Goal: Task Accomplishment & Management: Manage account settings

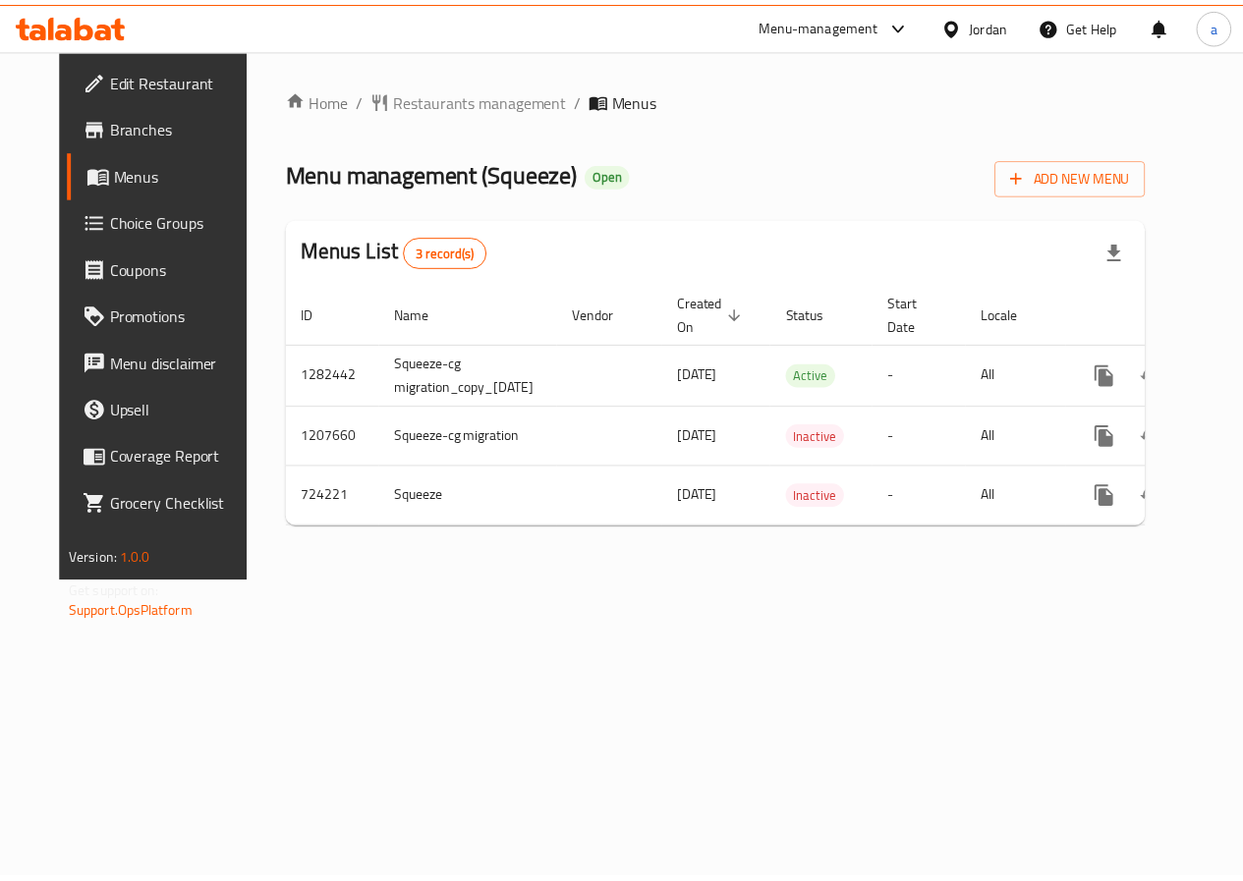
scroll to position [0, 72]
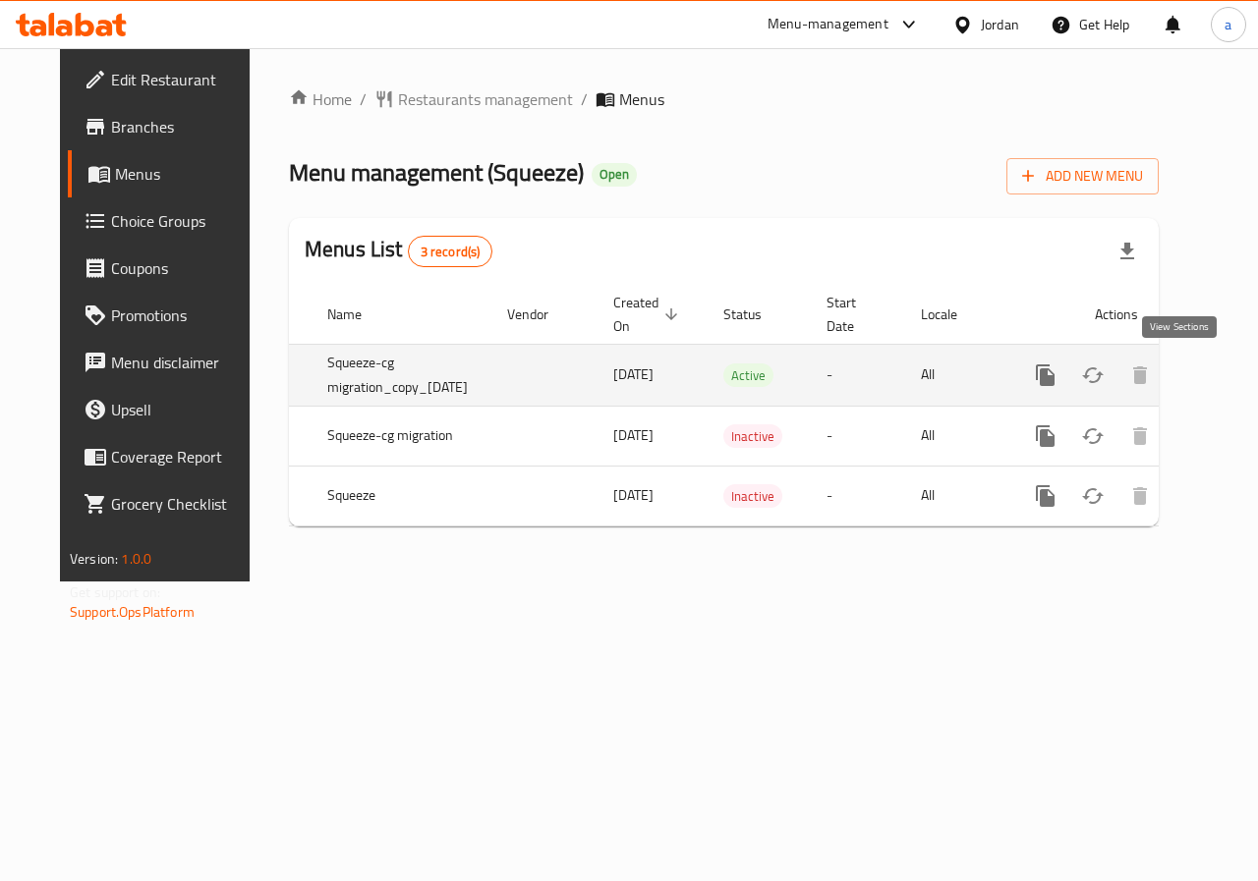
click at [1178, 376] on icon "enhanced table" at bounding box center [1187, 375] width 18 height 18
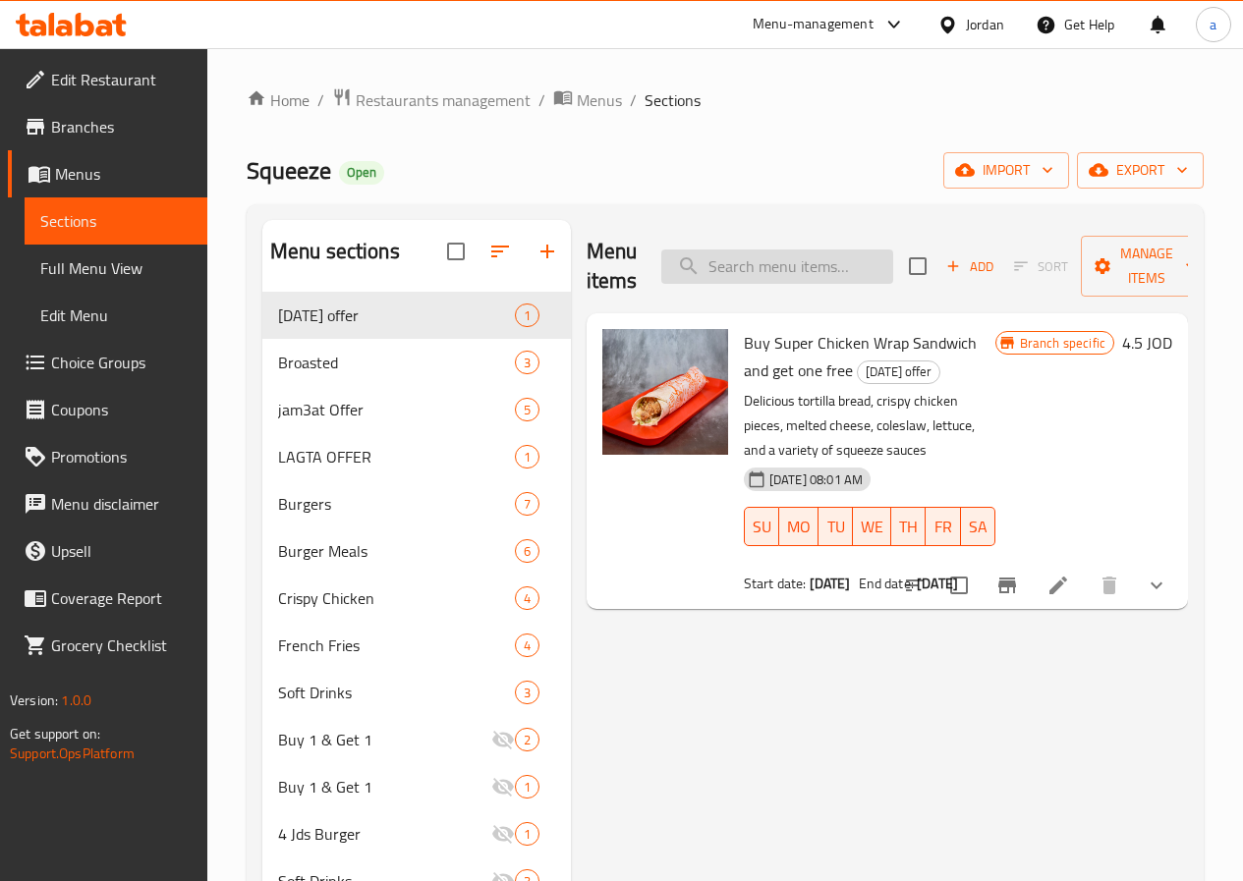
click at [728, 270] on input "search" at bounding box center [777, 267] width 232 height 34
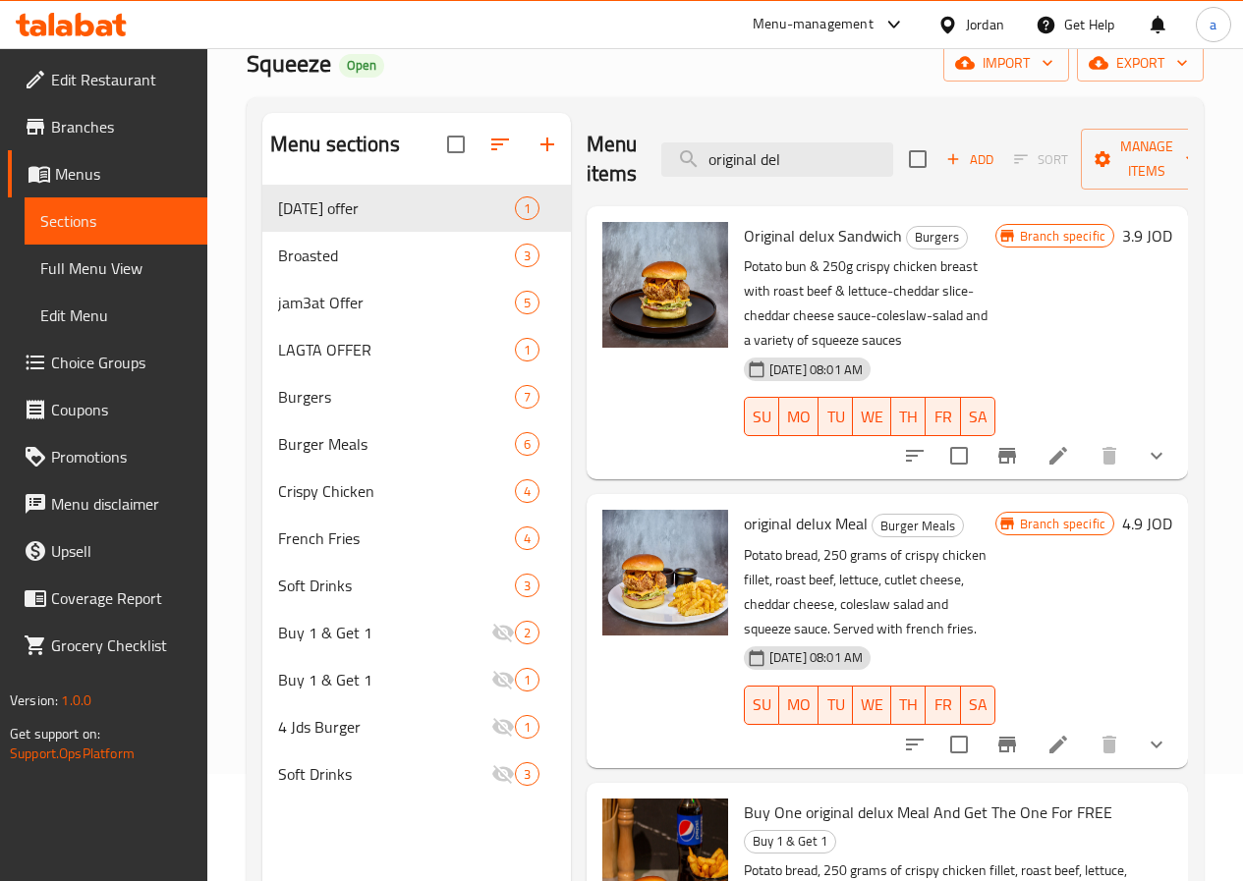
scroll to position [275, 0]
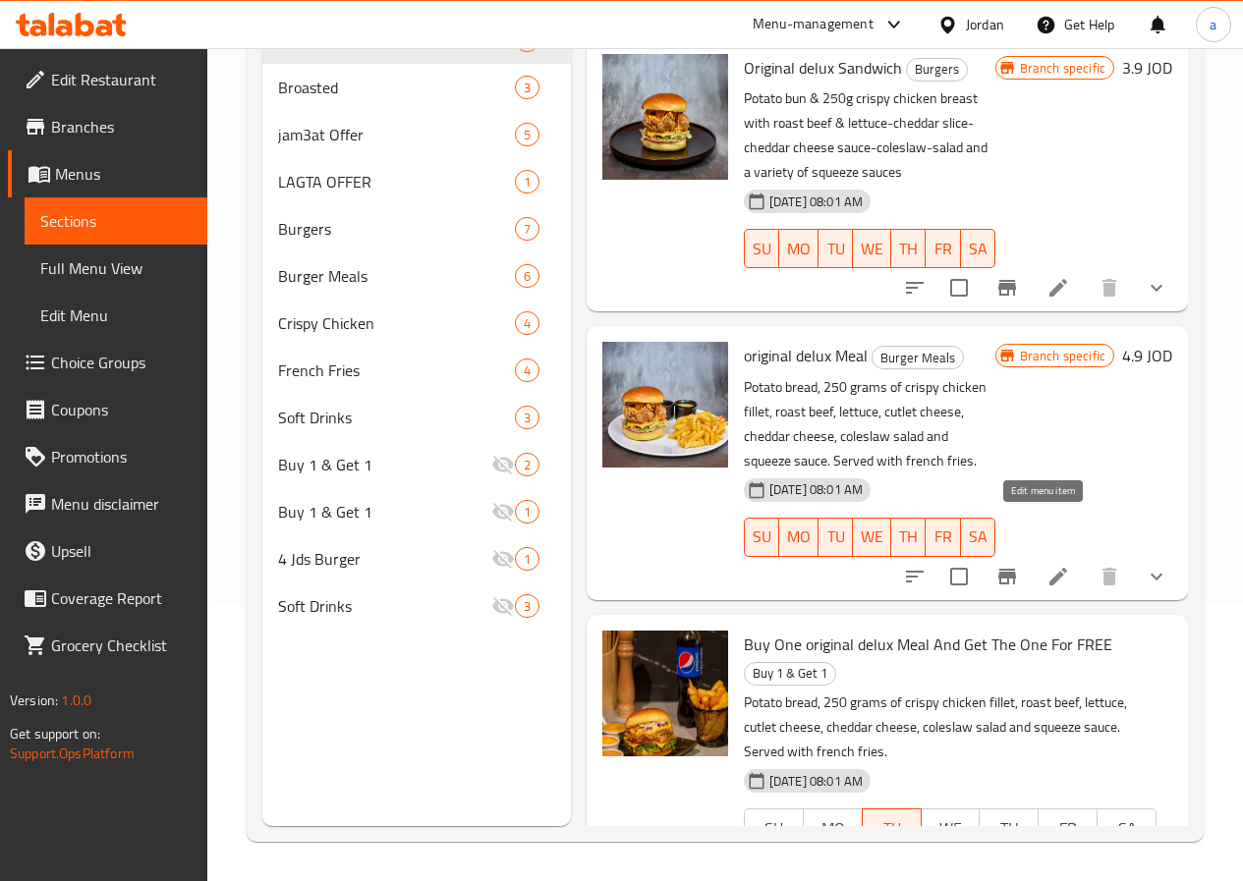
type input "original del"
click at [1046, 565] on icon at bounding box center [1058, 577] width 24 height 24
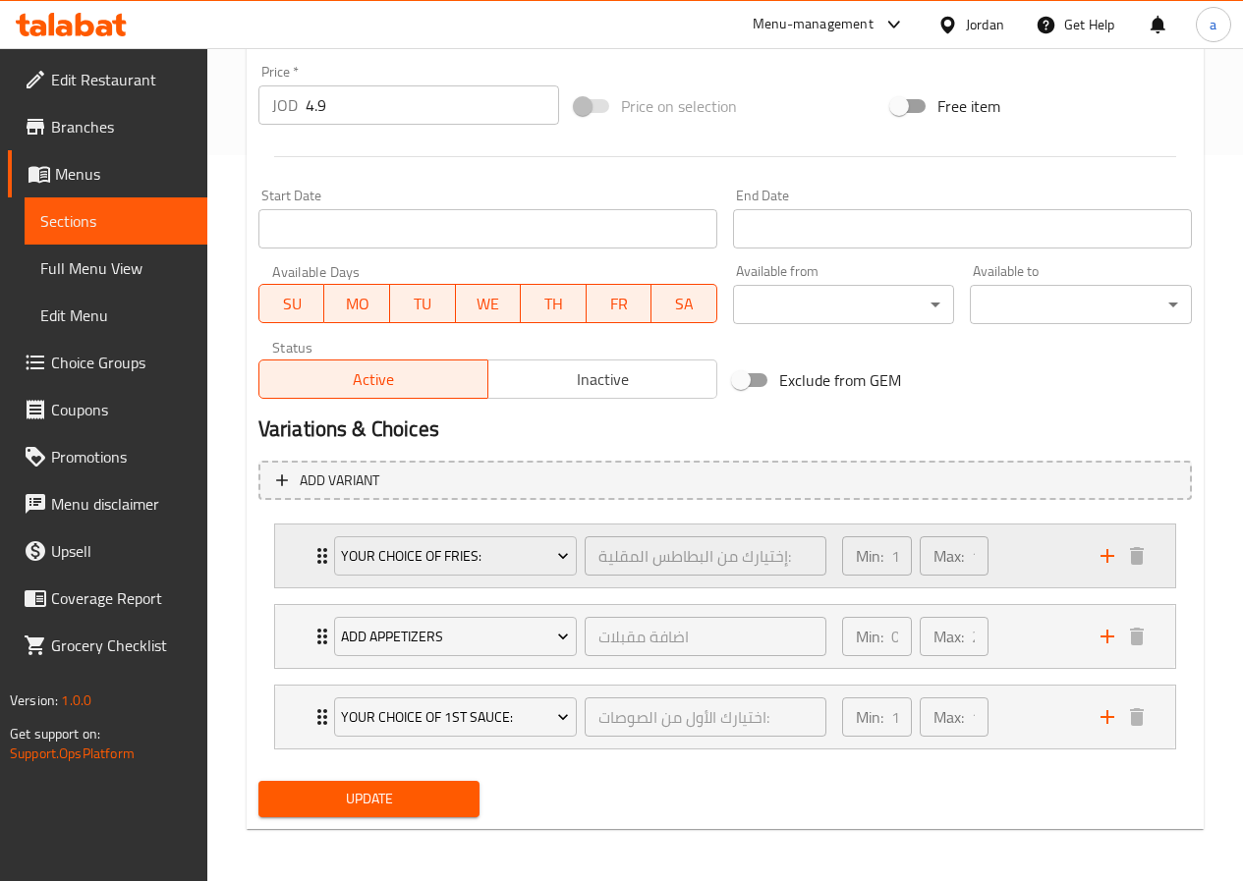
scroll to position [729, 0]
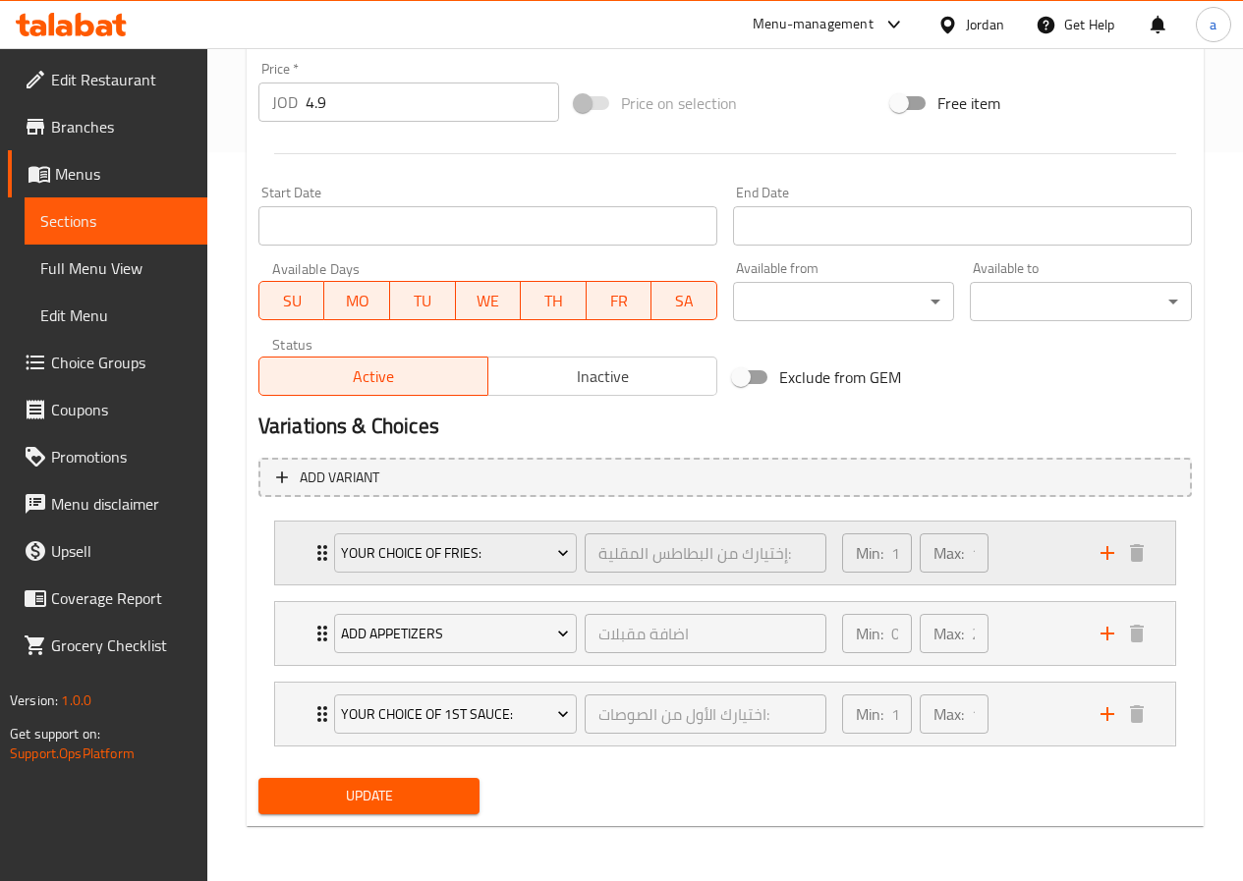
click at [946, 555] on p "Max:" at bounding box center [948, 553] width 30 height 24
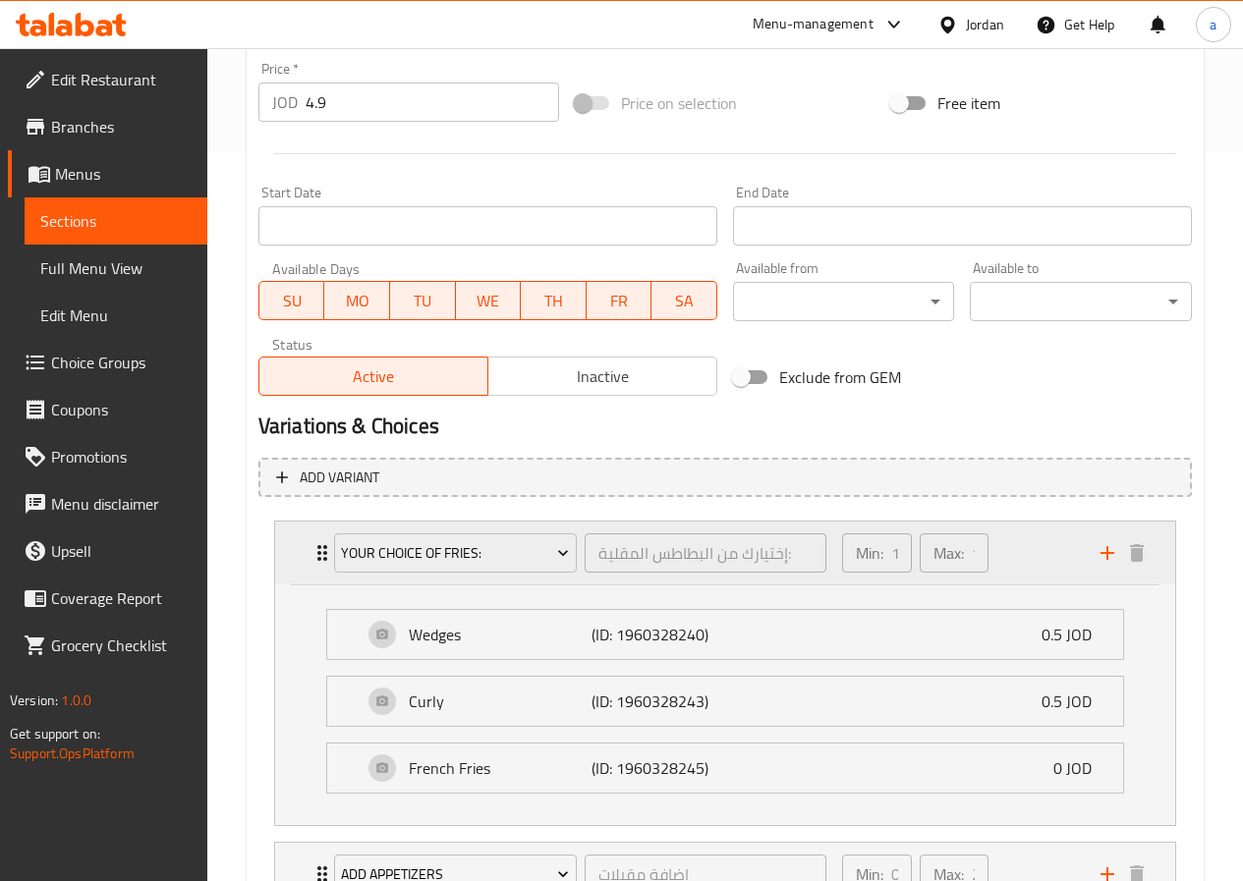
click at [956, 555] on p "Max:" at bounding box center [948, 553] width 30 height 24
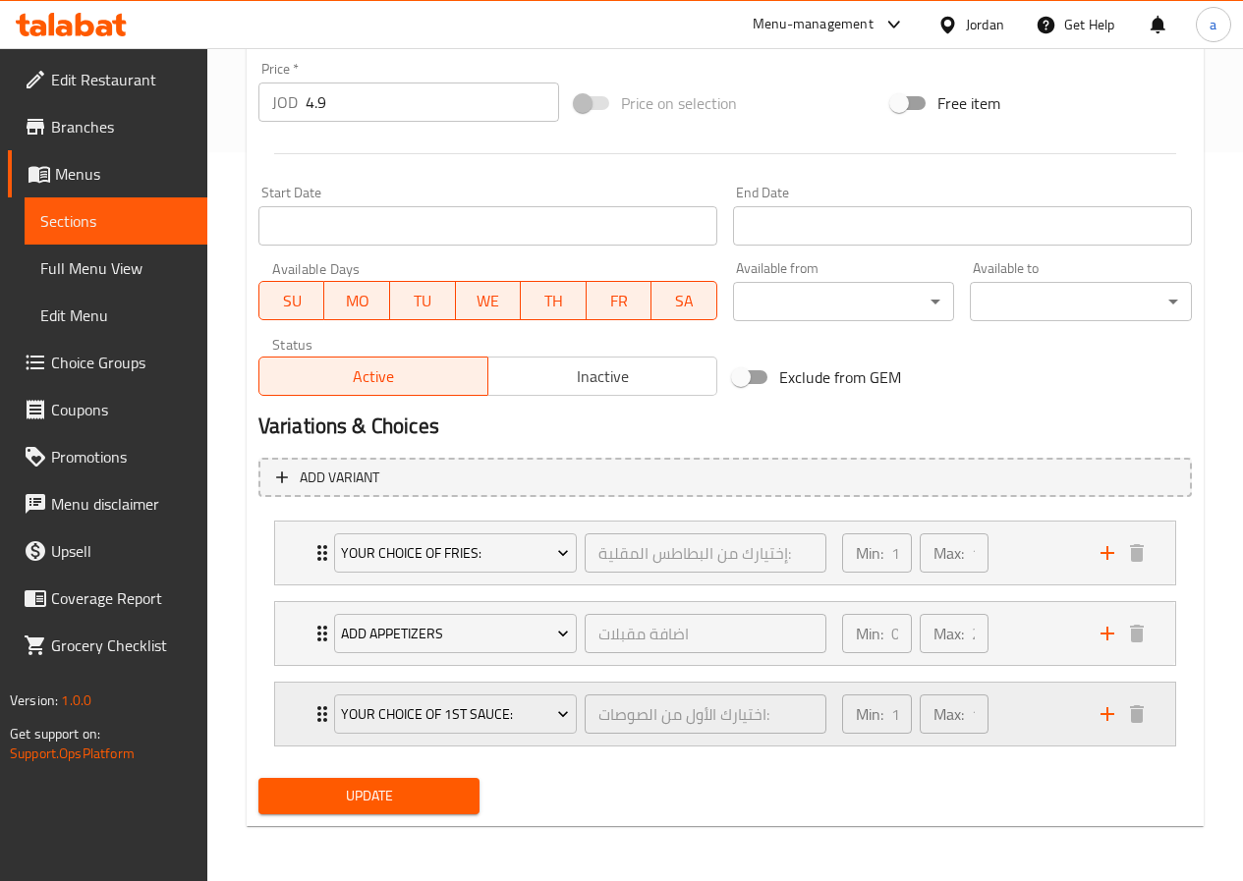
click at [965, 716] on div "Max: 1 ​" at bounding box center [954, 714] width 69 height 39
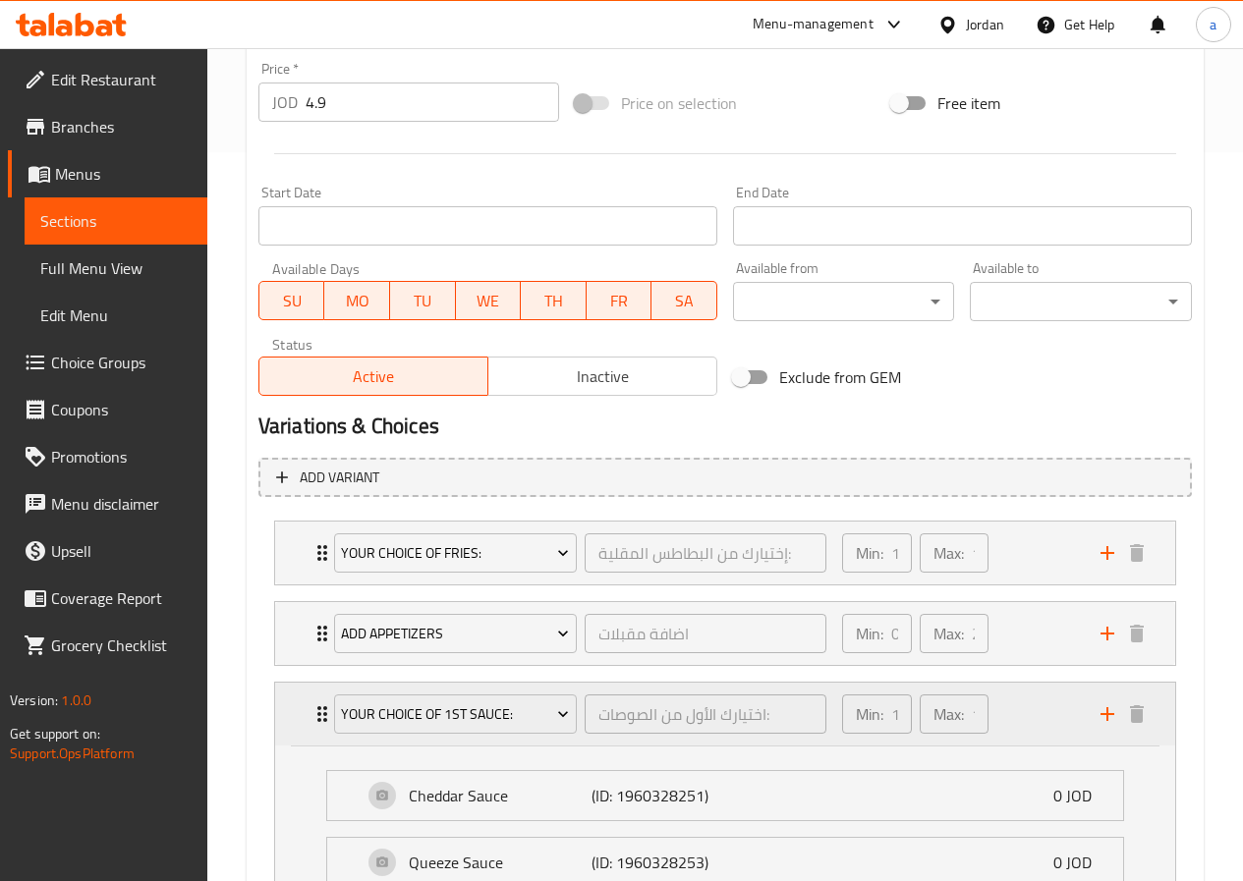
click at [965, 716] on div "Max: 1 ​" at bounding box center [954, 714] width 69 height 39
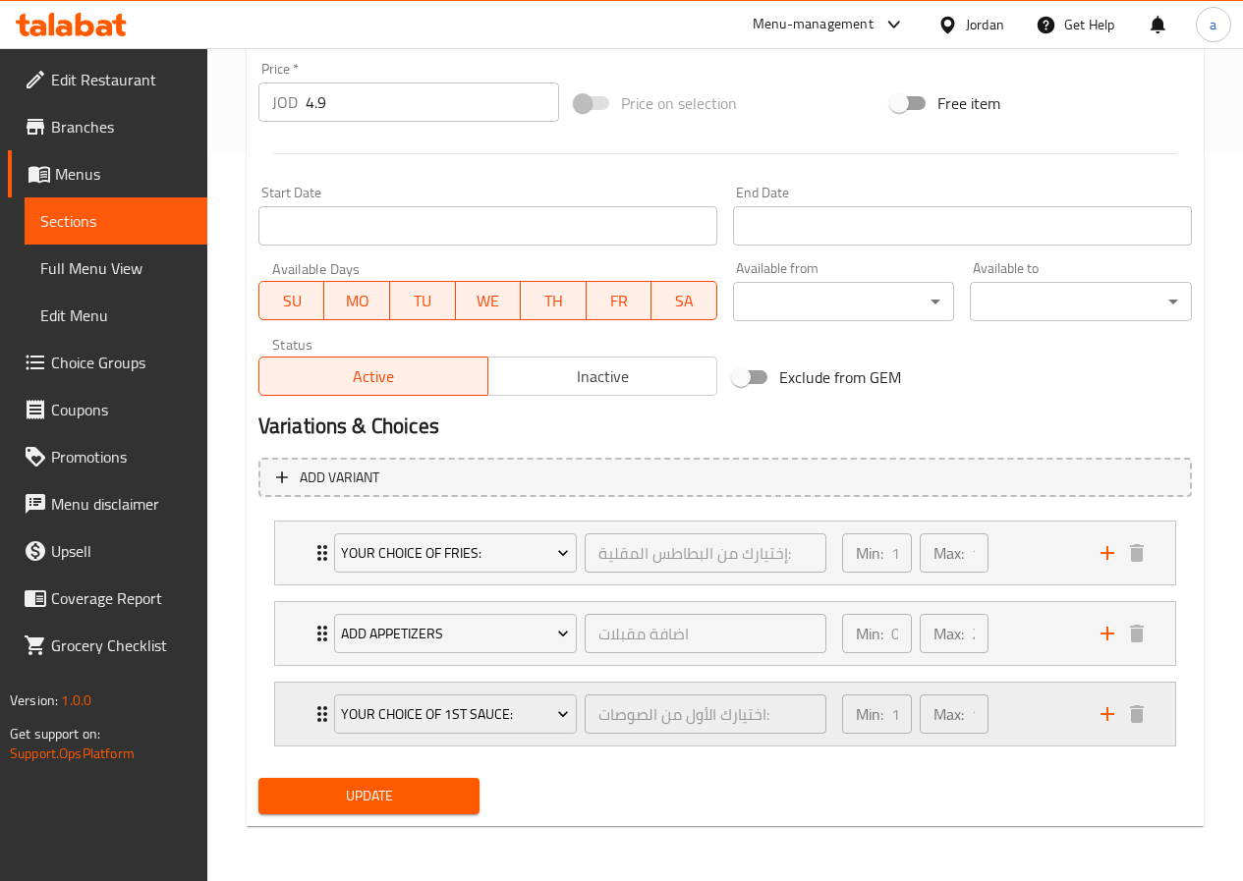
click at [961, 720] on p "Max:" at bounding box center [948, 714] width 30 height 24
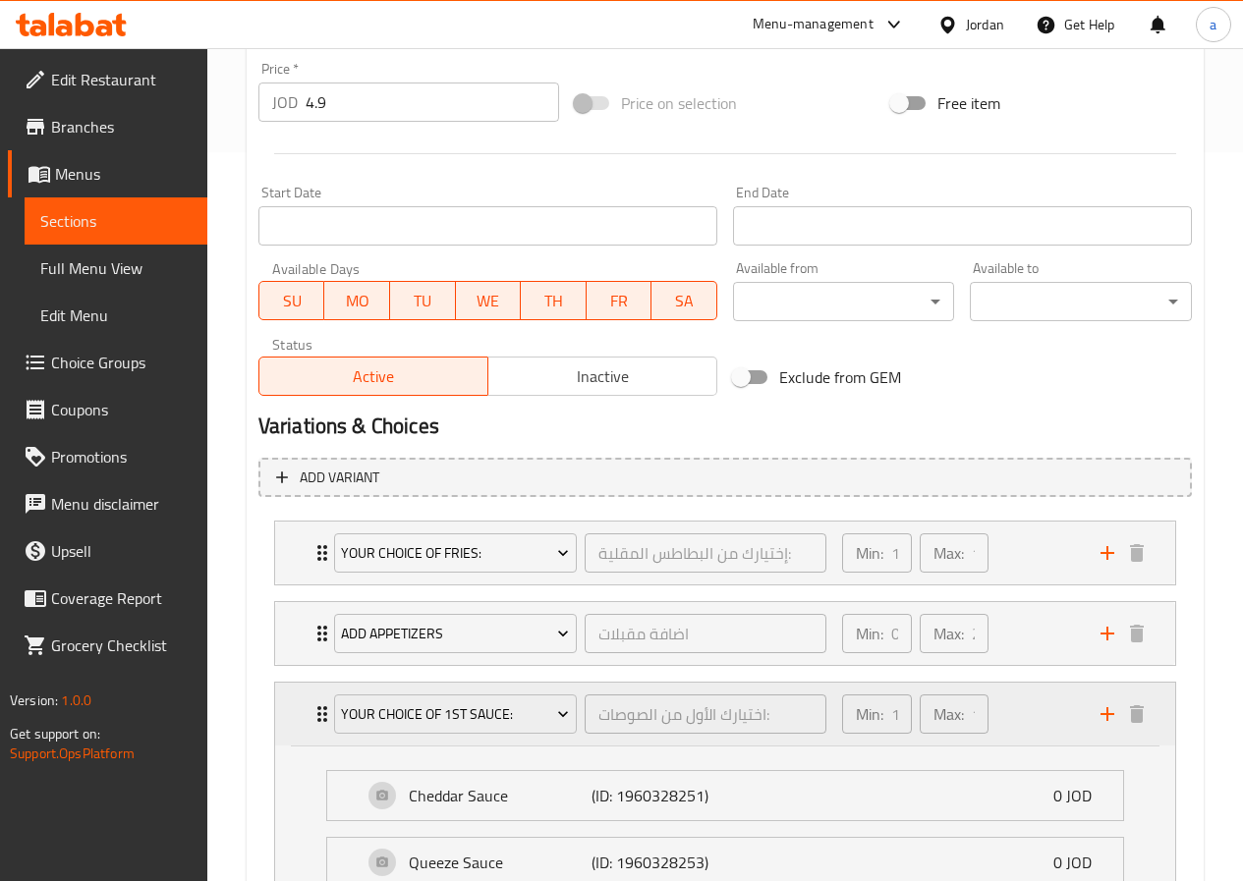
click at [961, 720] on p "Max:" at bounding box center [948, 714] width 30 height 24
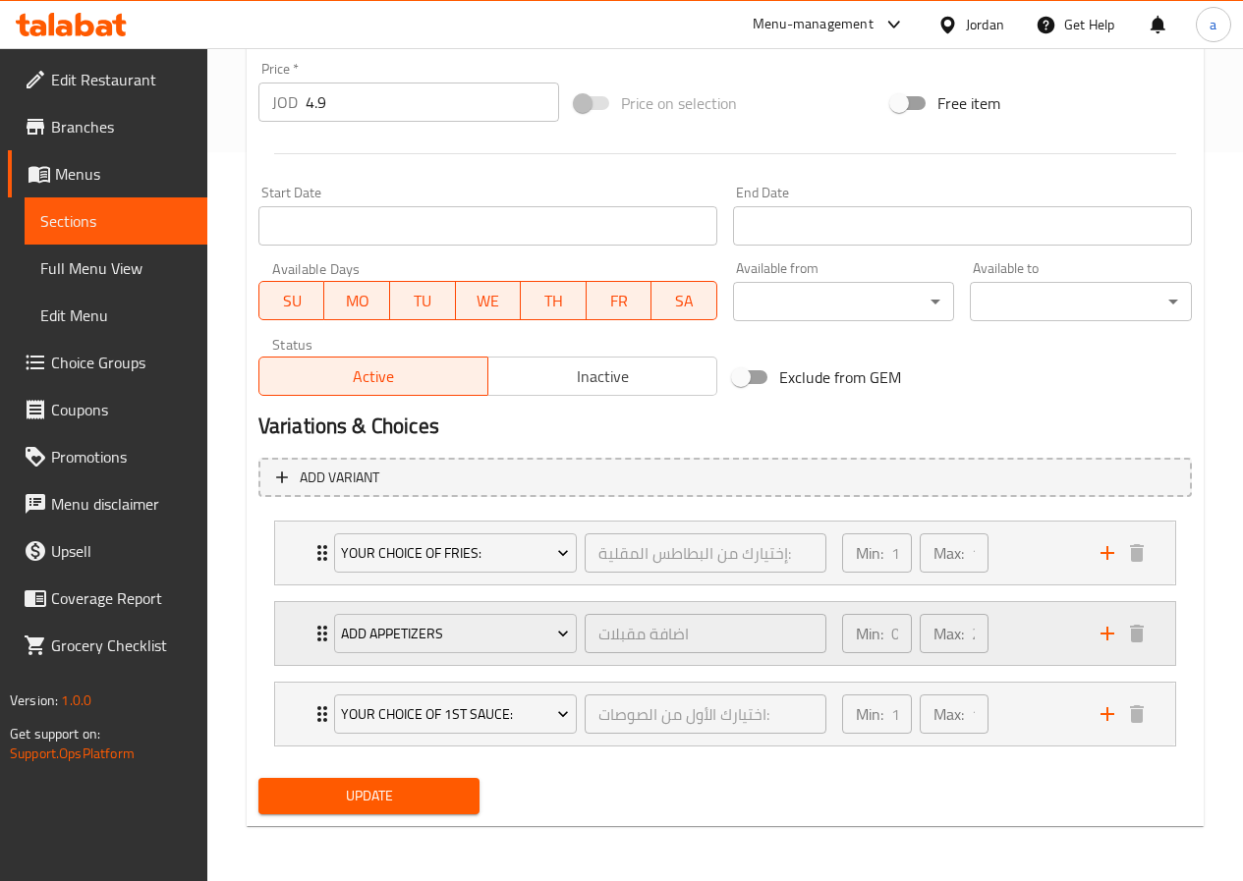
click at [943, 613] on div "Max: 2 ​" at bounding box center [954, 633] width 77 height 47
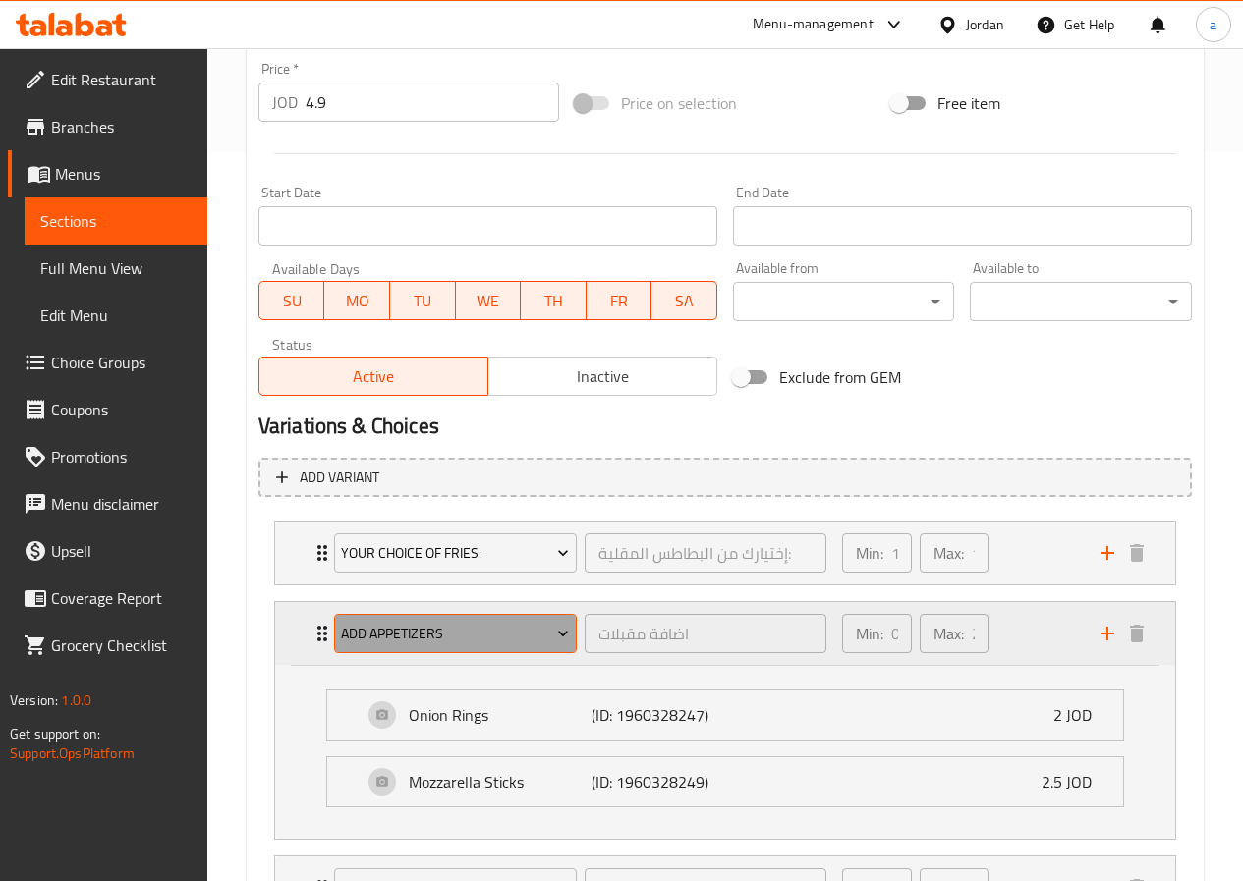
click at [515, 617] on button "Add Appetizers" at bounding box center [455, 633] width 243 height 39
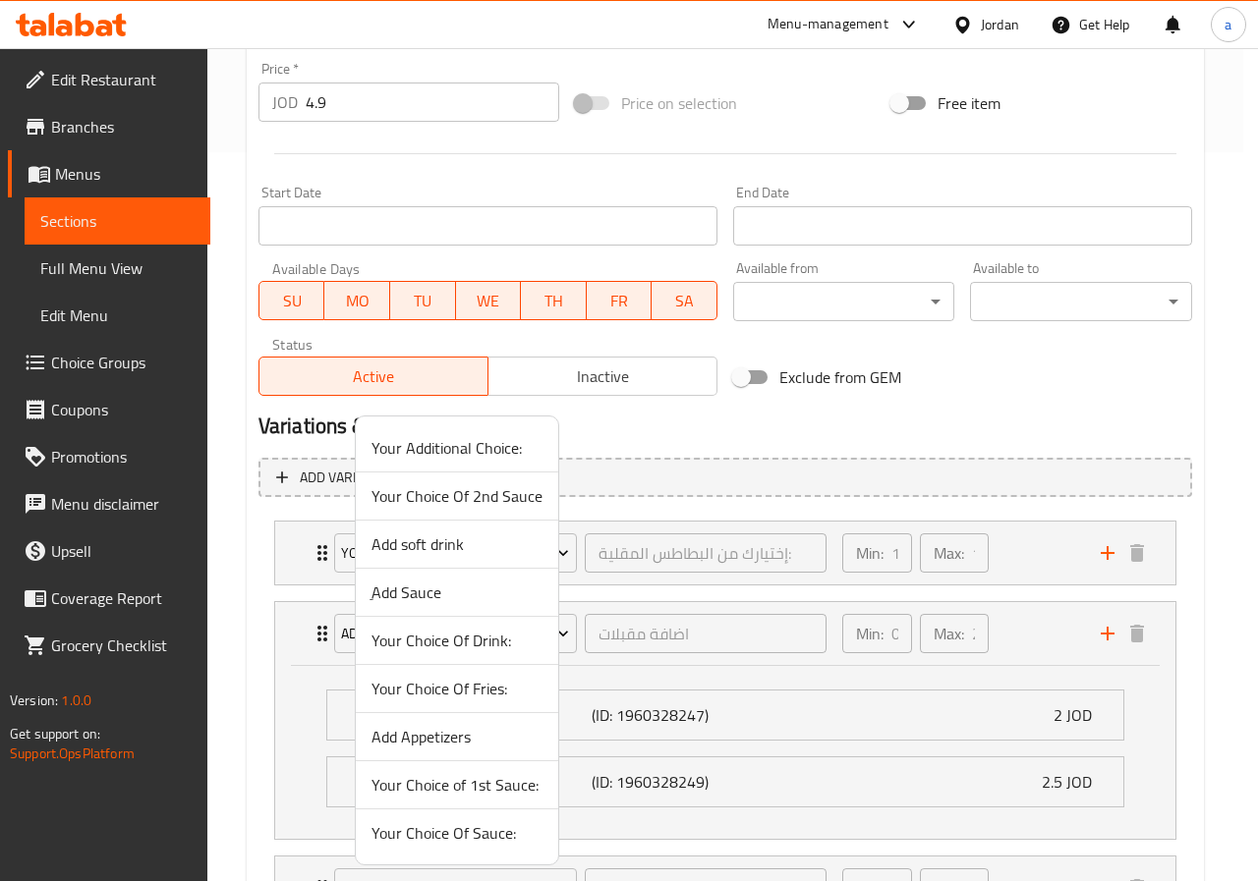
click at [268, 622] on div at bounding box center [629, 440] width 1258 height 881
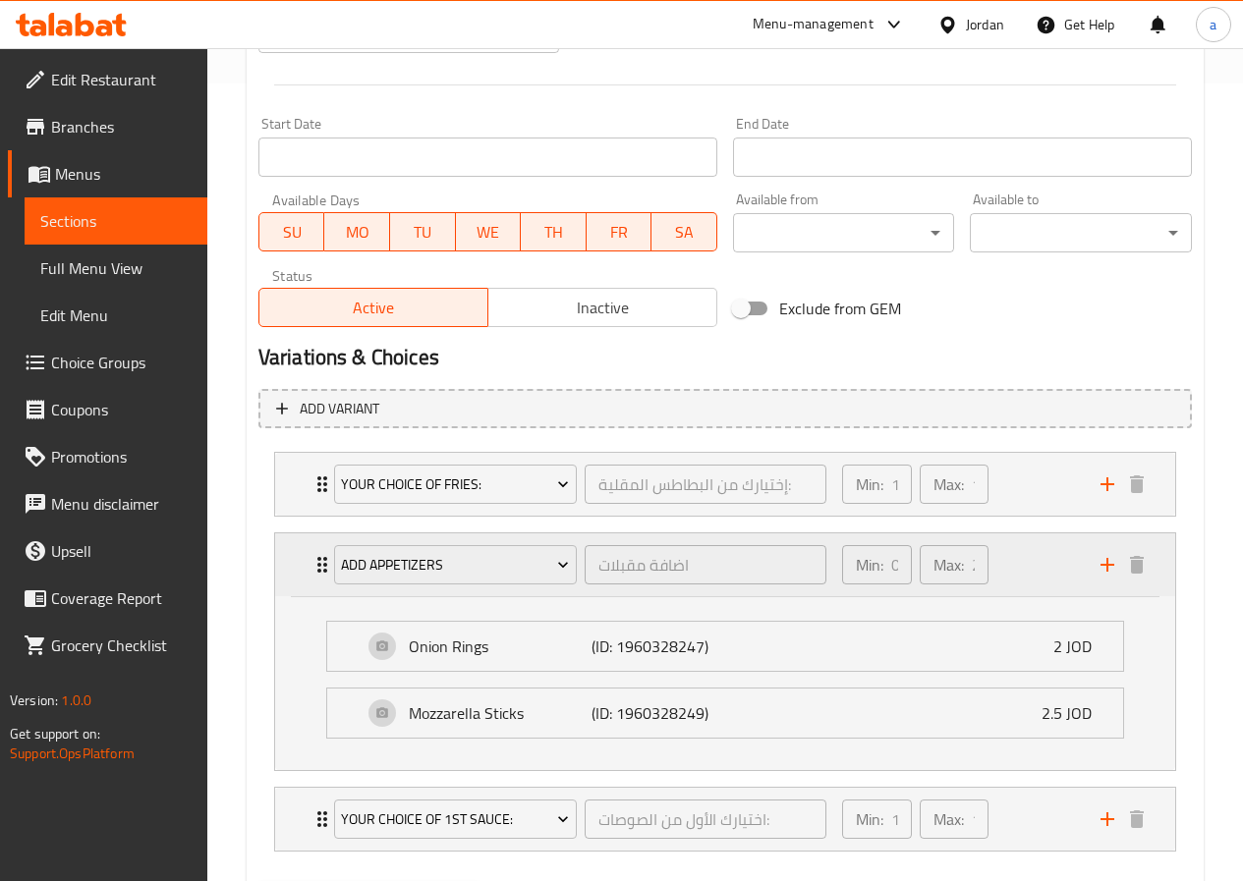
scroll to position [903, 0]
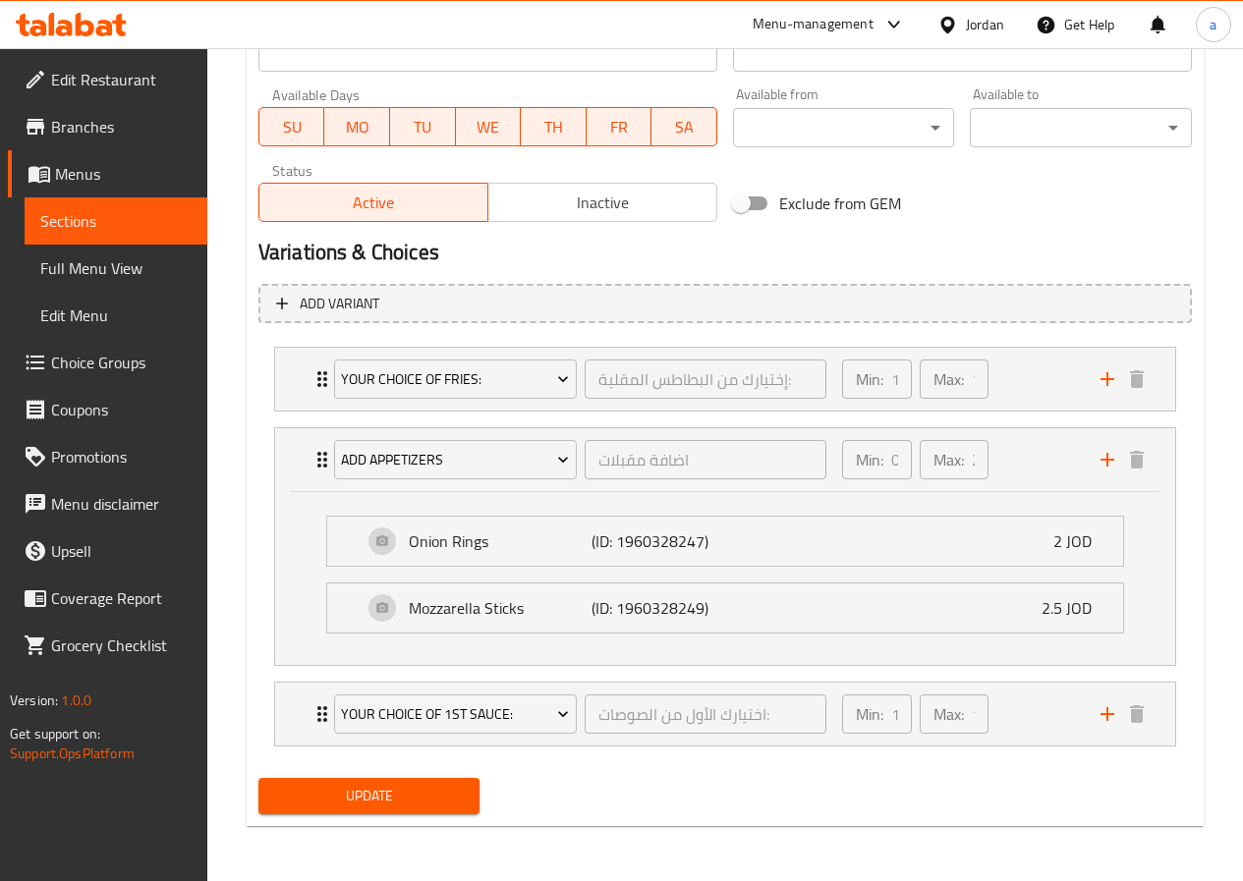
click at [304, 638] on div "Onion Rings (ID: 1960328247) 2 JOD Name (En) Onion Rings Name (En) Name (Ar) حل…" at bounding box center [725, 578] width 900 height 173
click at [266, 591] on li "Add Appetizers اضافة مقبلات ​ Min: 0 ​ Max: 2 ​ Onion Rings (ID: 1960328247) 2 …" at bounding box center [724, 547] width 933 height 254
click at [96, 179] on span "Menus" at bounding box center [123, 174] width 137 height 24
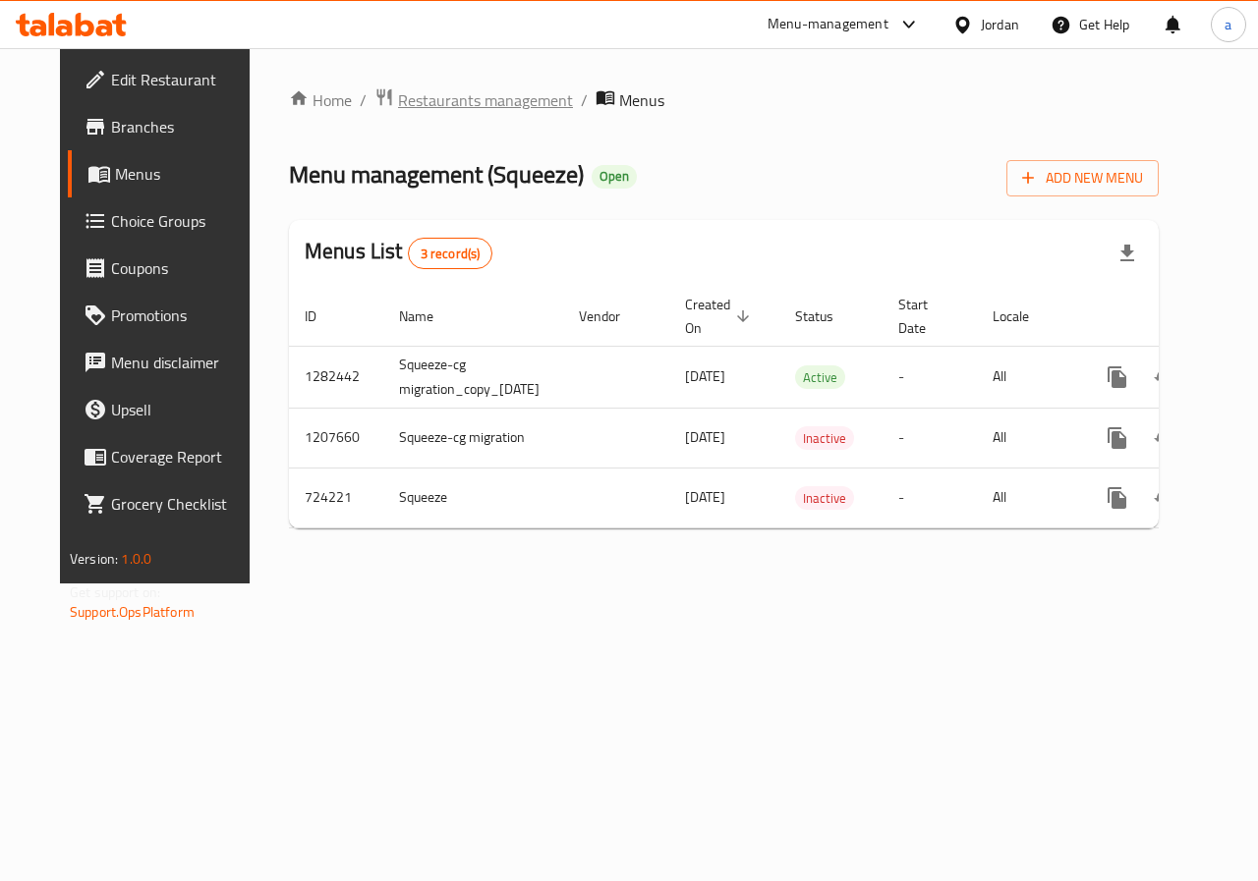
click at [398, 97] on span "Restaurants management" at bounding box center [485, 100] width 175 height 24
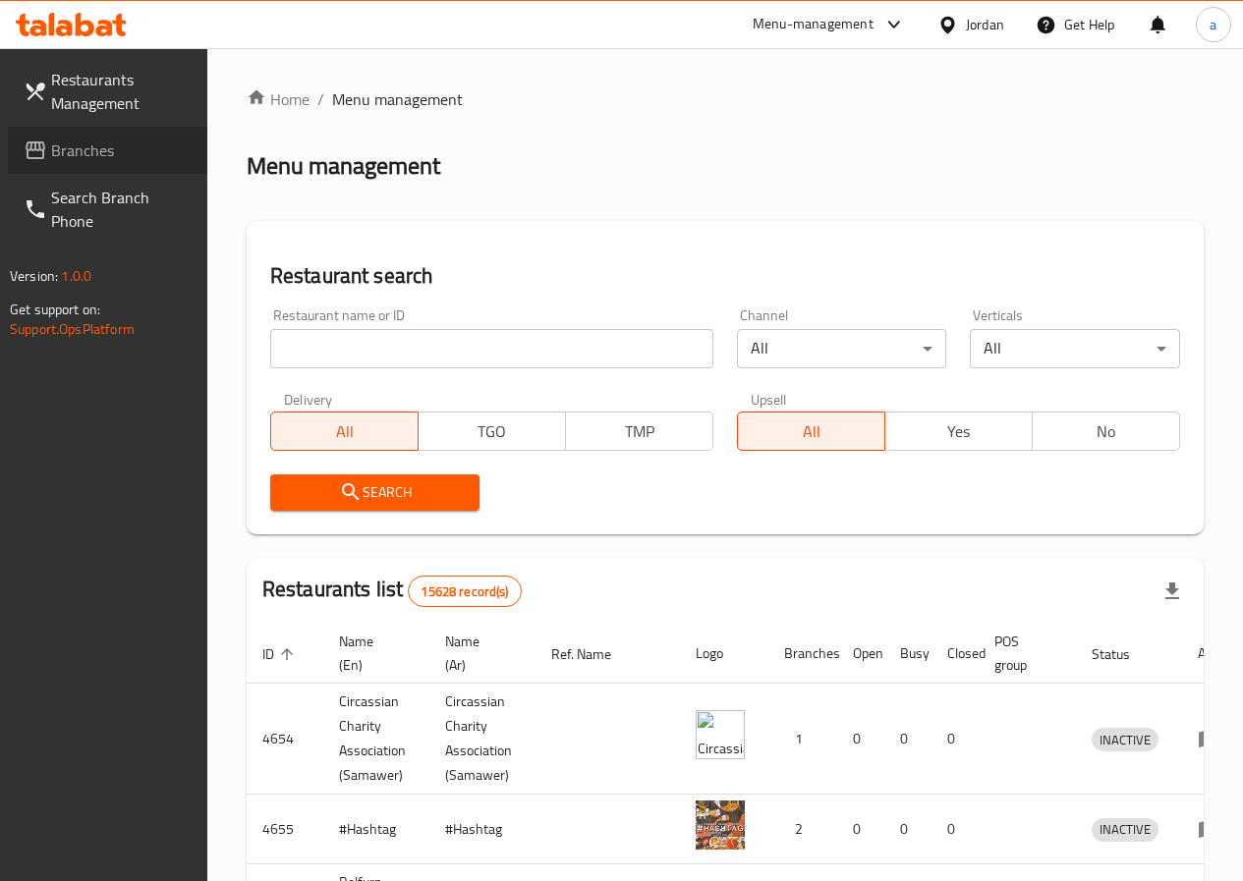
click at [144, 140] on span "Branches" at bounding box center [121, 151] width 140 height 24
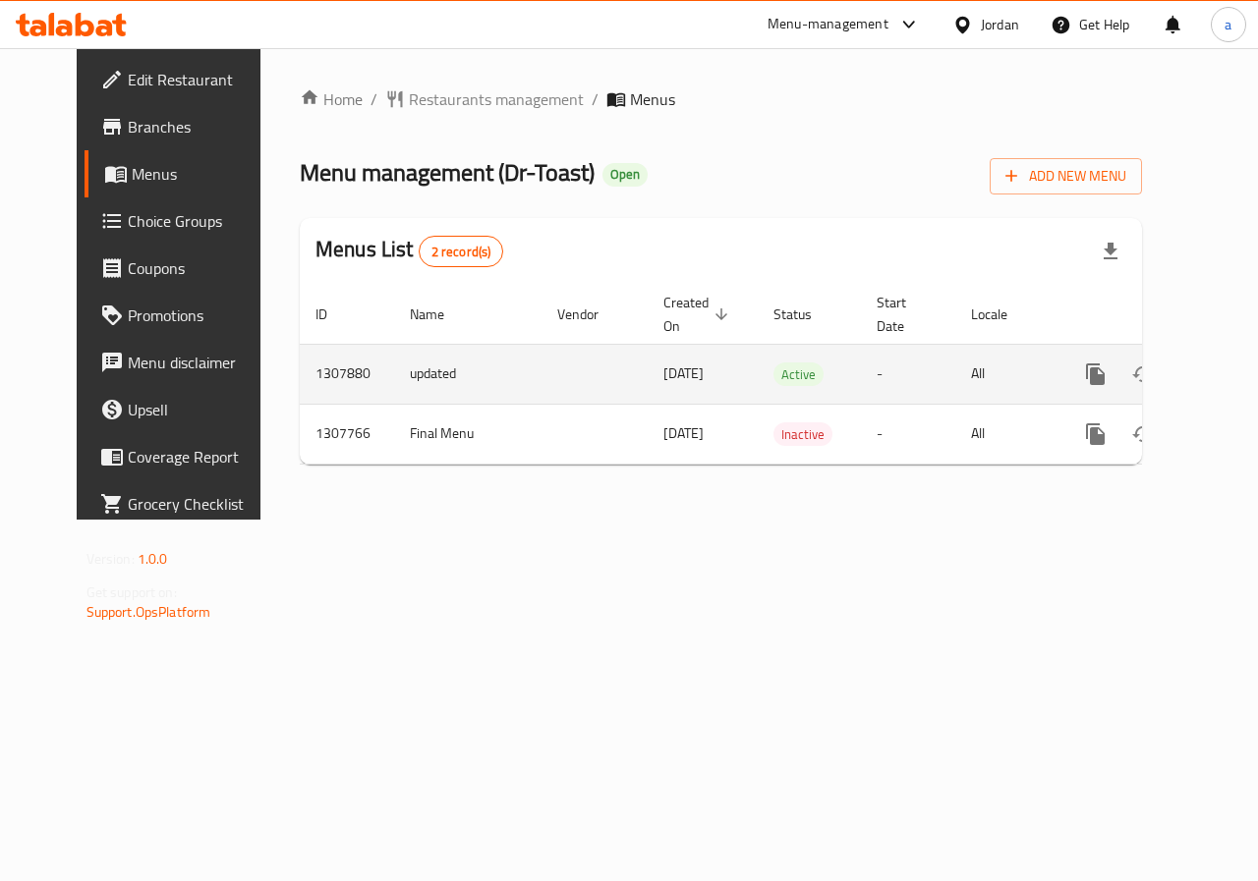
click at [1213, 387] on link "enhanced table" at bounding box center [1236, 374] width 47 height 47
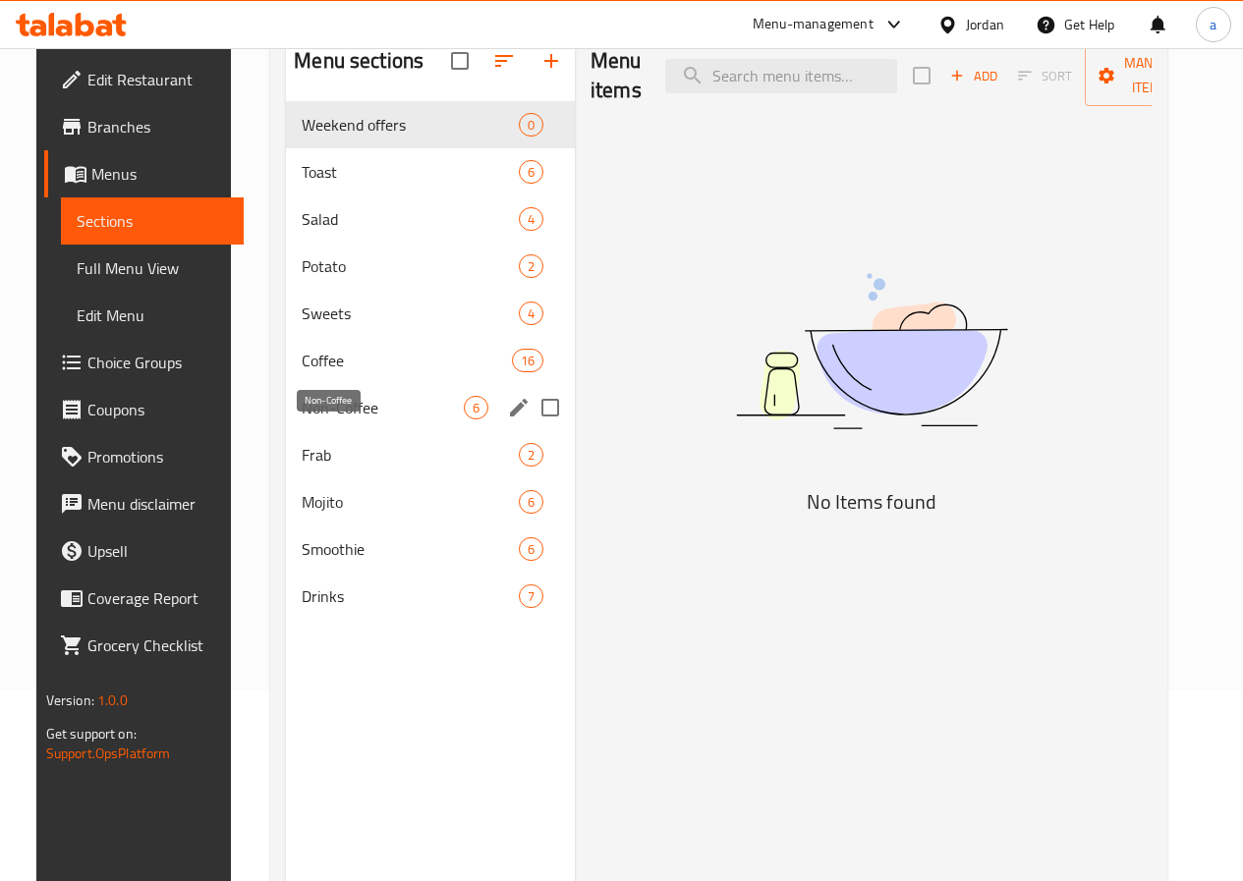
scroll to position [196, 0]
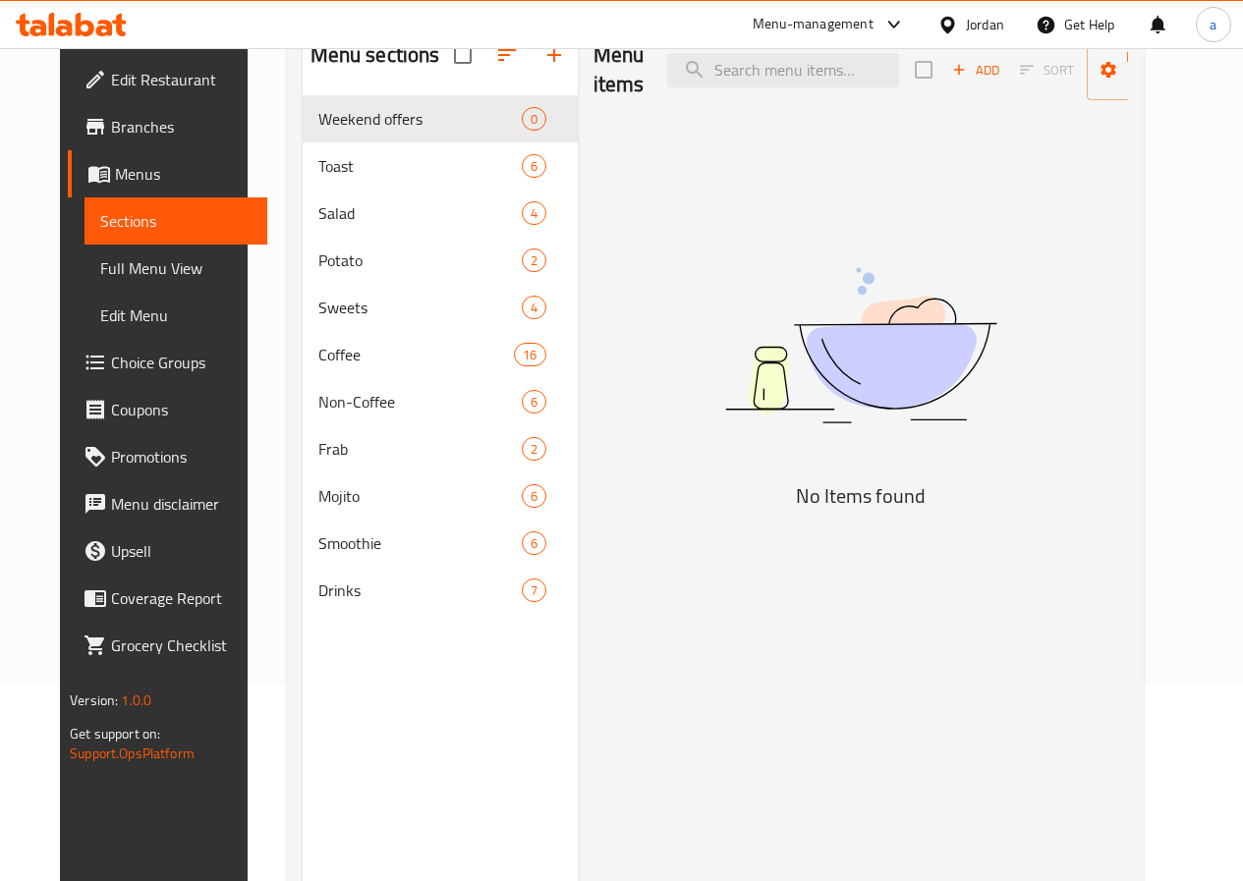
click at [111, 351] on span "Choice Groups" at bounding box center [181, 363] width 140 height 24
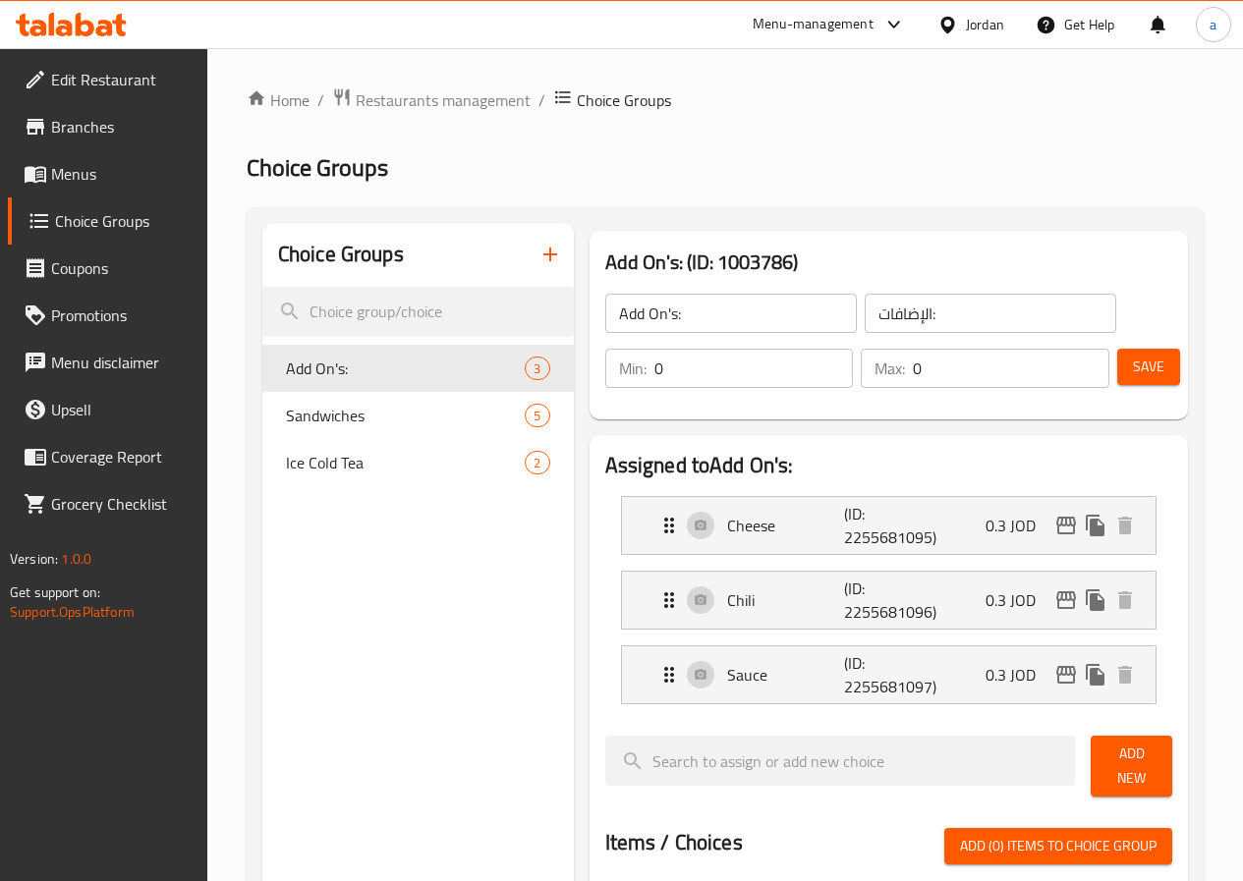
click at [329, 415] on span "Sandwiches" at bounding box center [406, 416] width 240 height 24
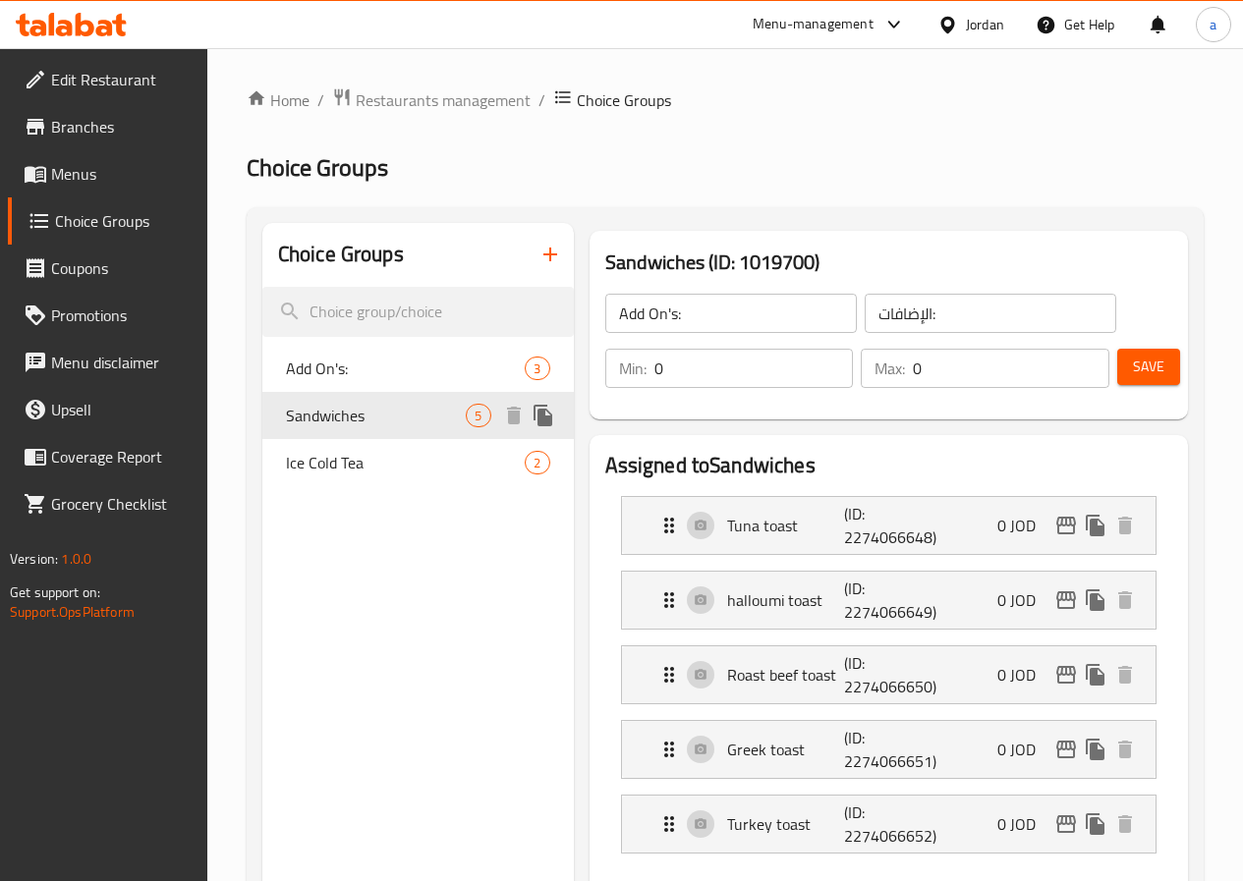
type input "Sandwiches"
type input "ساندوتشات"
type input "1"
click at [698, 465] on h2 "Assigned to Sandwiches" at bounding box center [888, 465] width 567 height 29
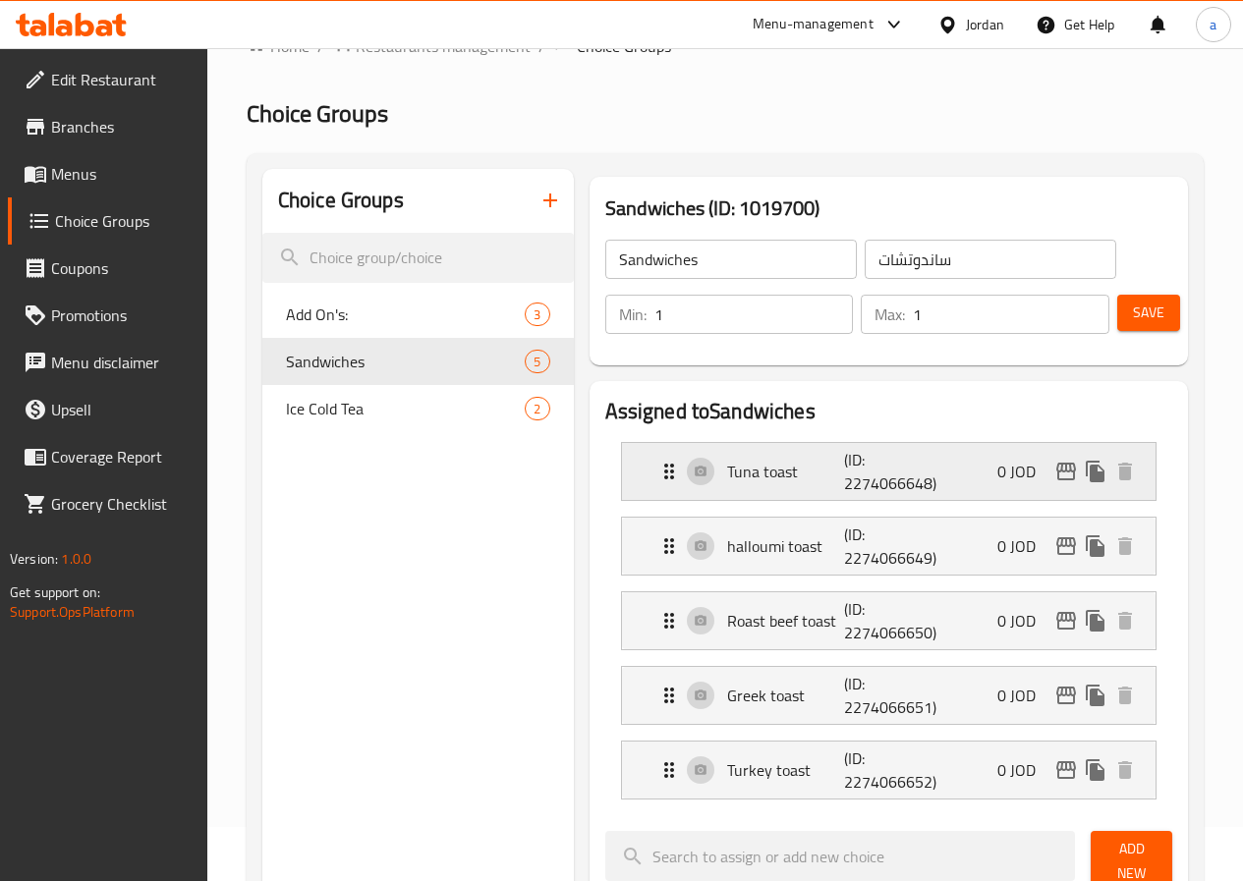
scroll to position [98, 0]
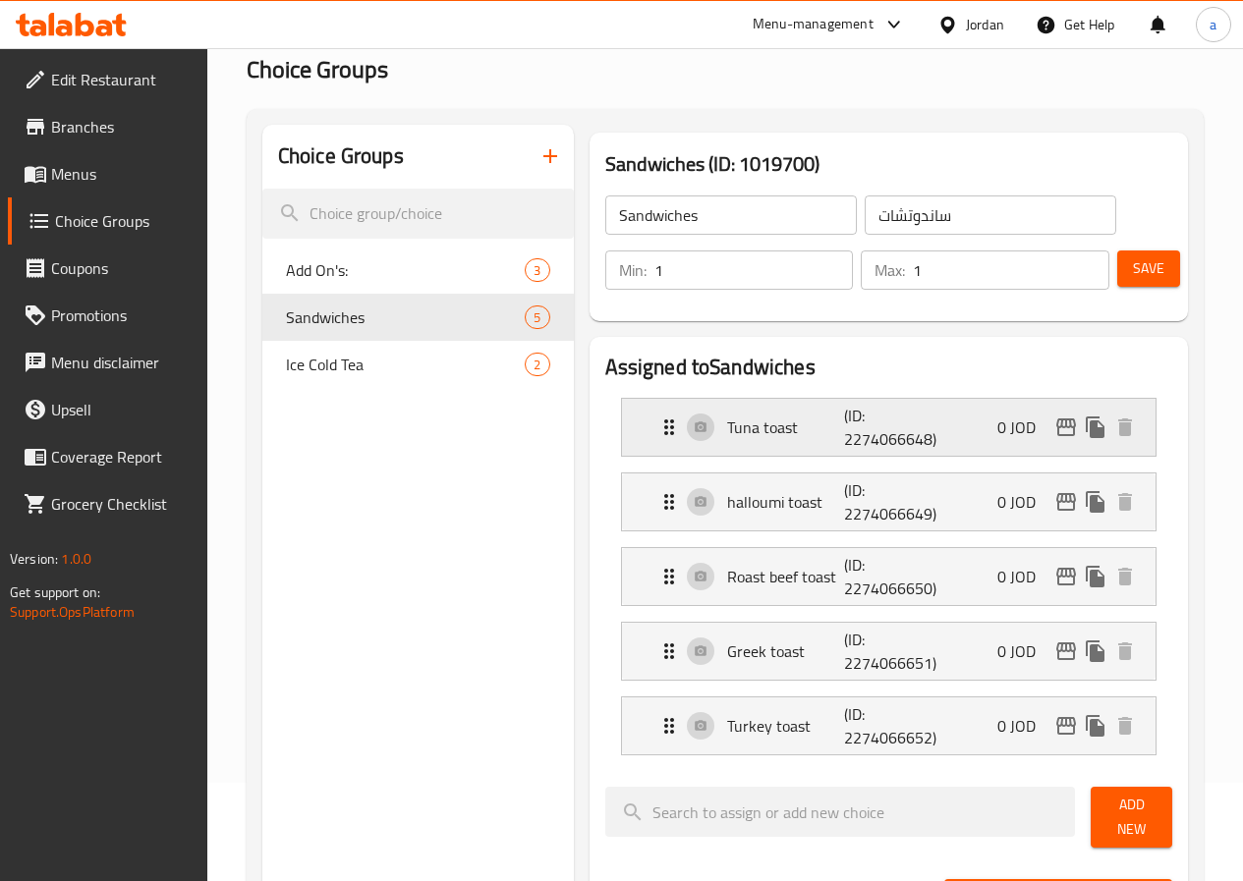
click at [727, 426] on p "Tuna toast" at bounding box center [786, 428] width 118 height 24
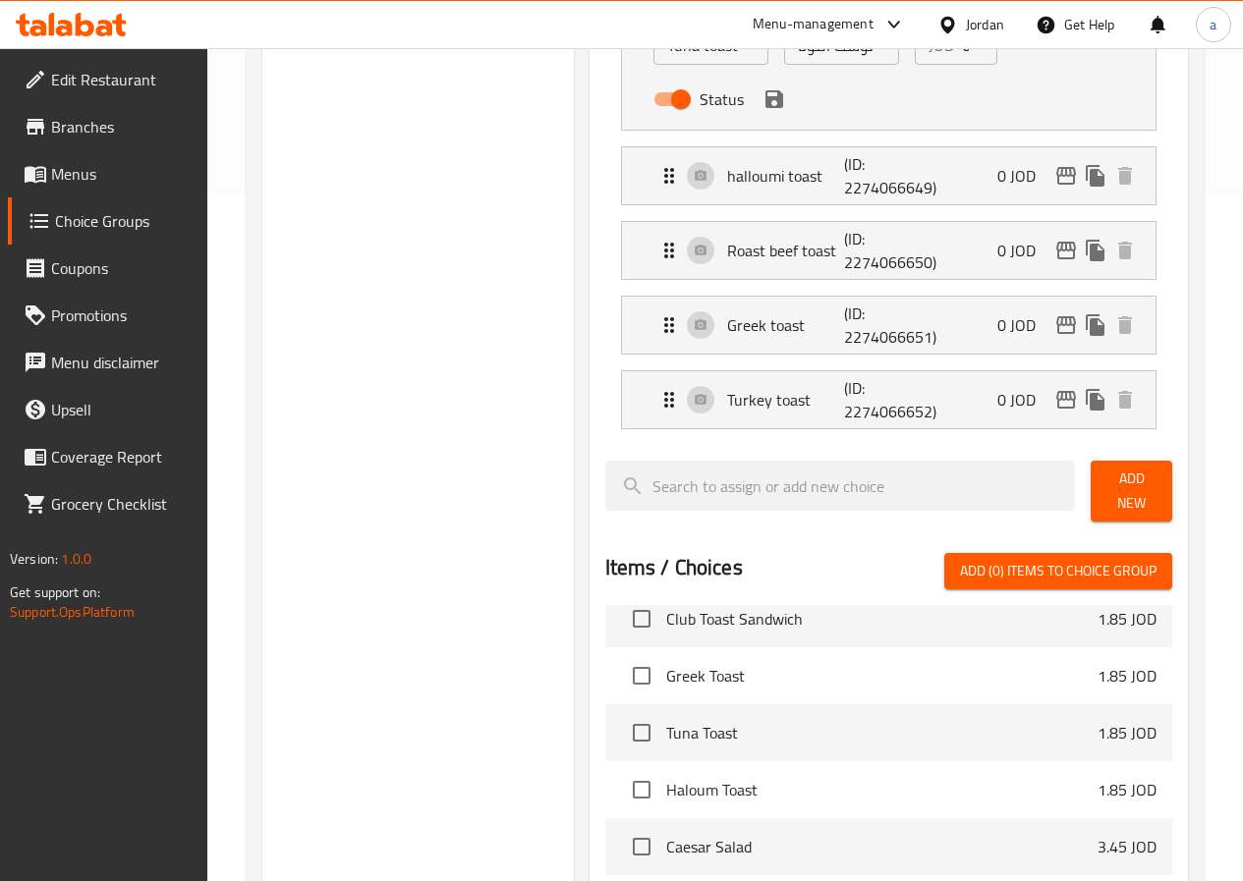
scroll to position [0, 0]
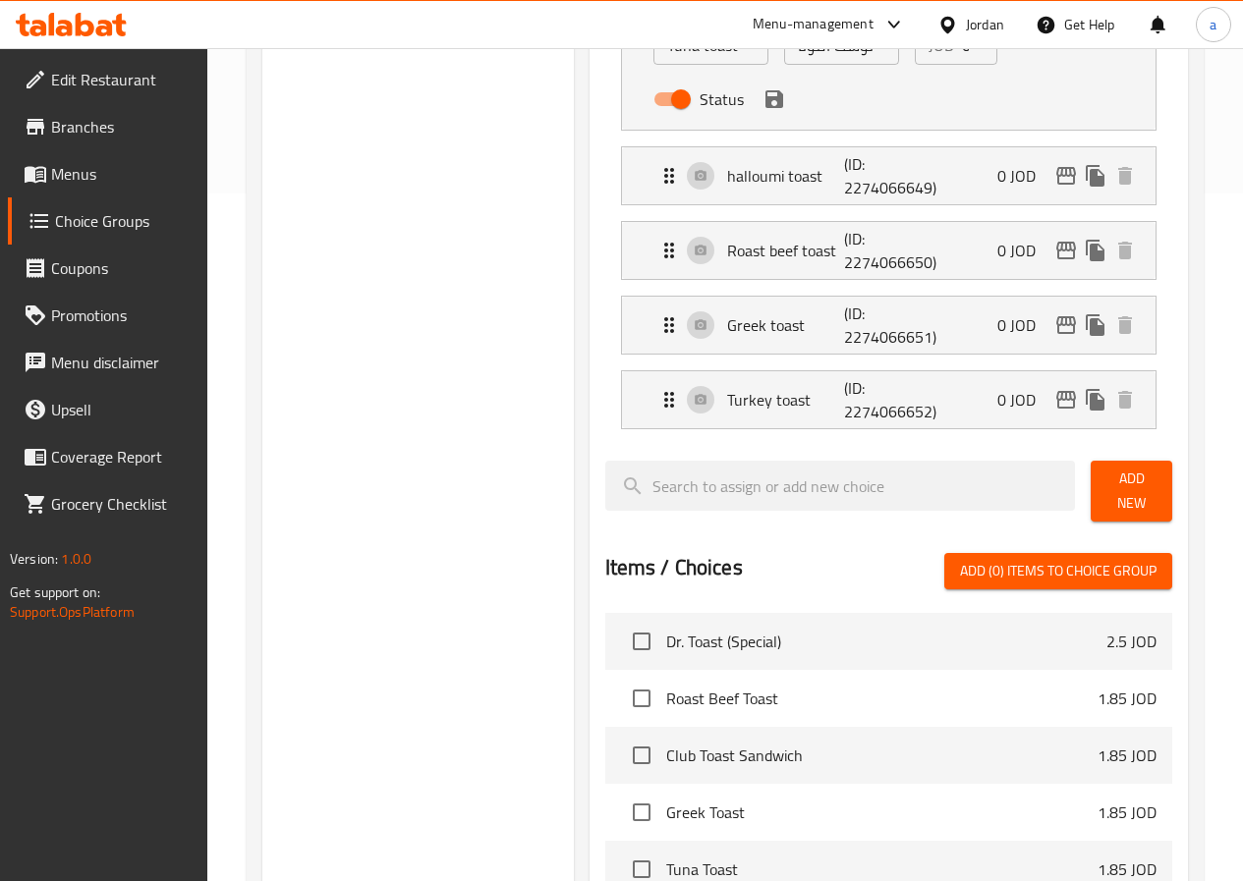
click at [435, 632] on div "Choice Groups Add On's: 3 Sandwiches 5 Ice Cold Tea 2" at bounding box center [417, 415] width 311 height 1760
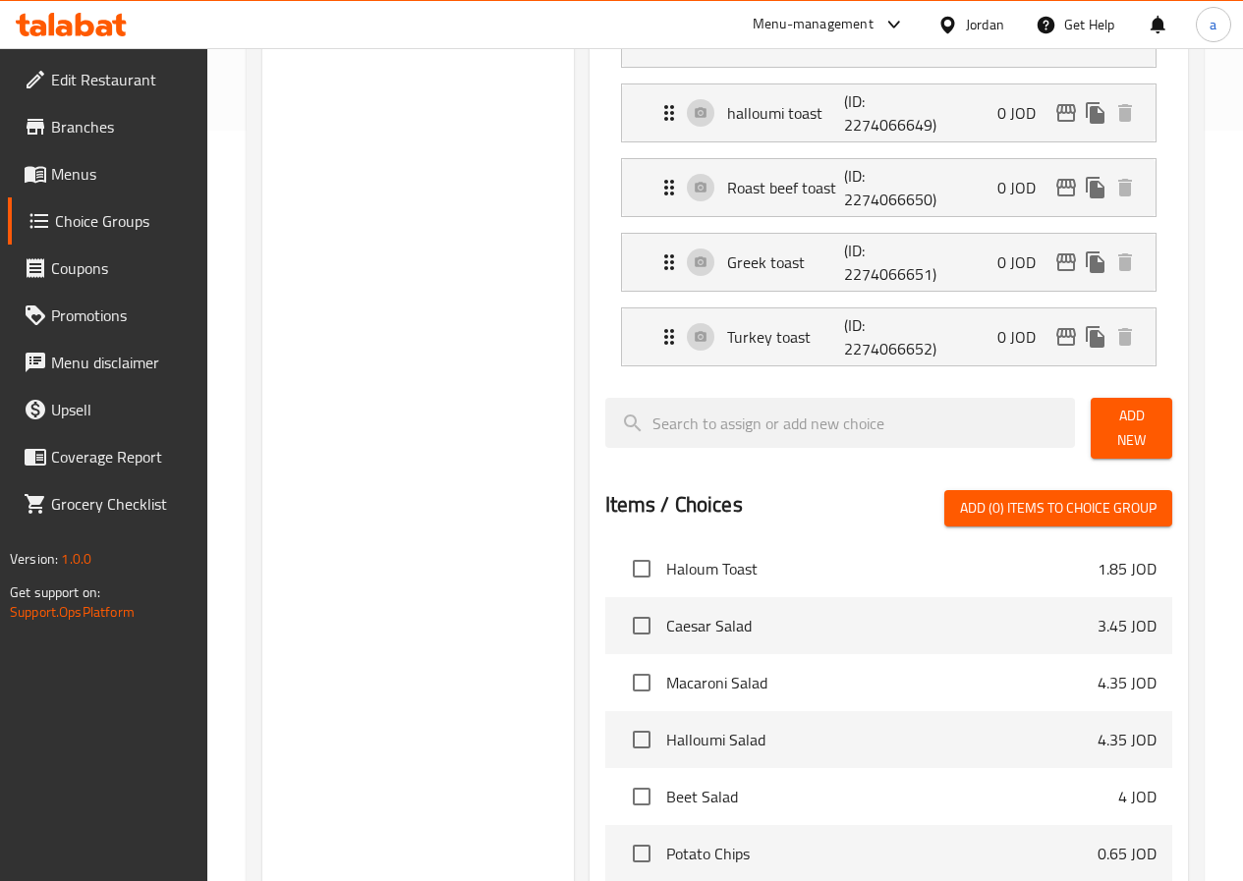
scroll to position [458, 0]
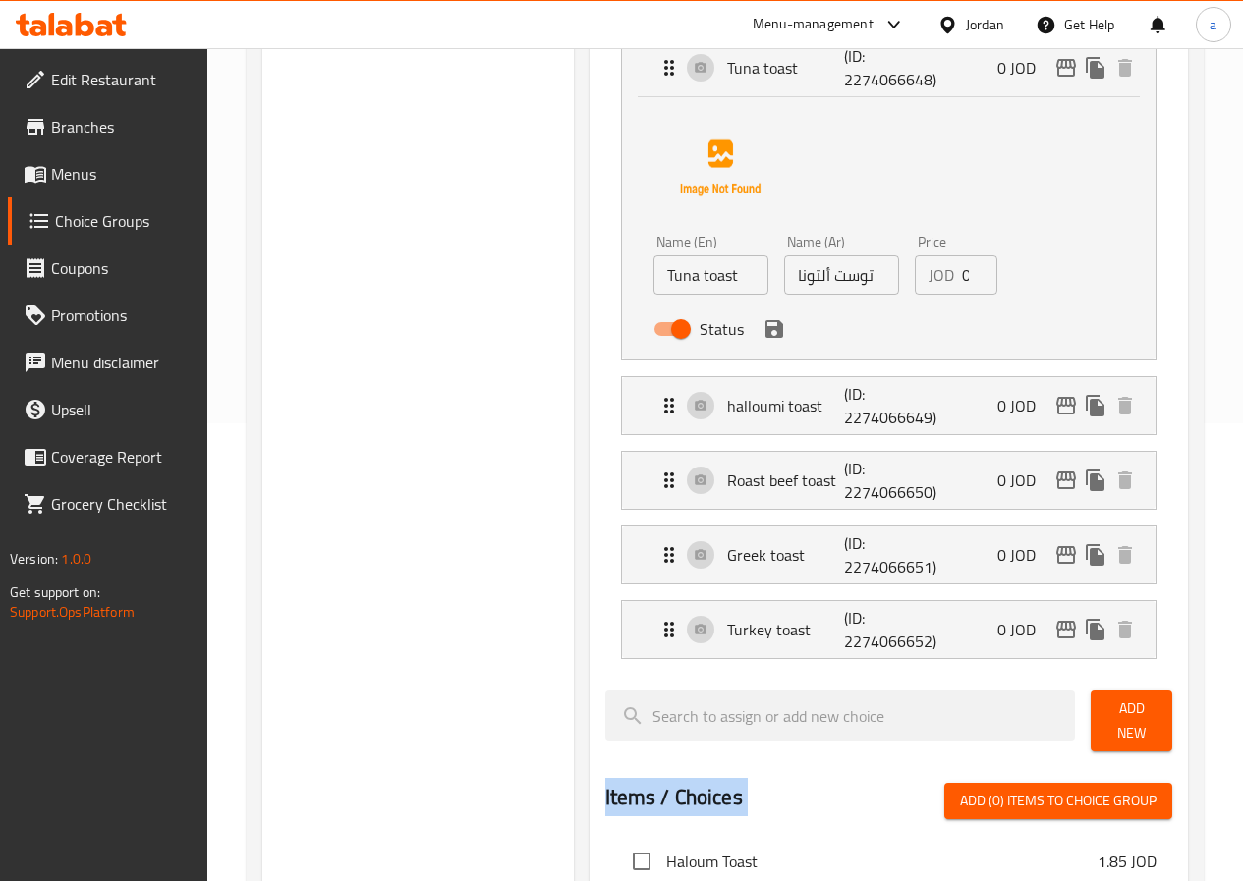
click at [827, 698] on div "Assigned to Sandwiches Tuna toast (ID: 2274066648) 0 JOD Name (En) Tuna toast N…" at bounding box center [888, 678] width 598 height 1402
click at [339, 557] on div "Choice Groups Add On's: 3 Sandwiches 5 Ice Cold Tea 2" at bounding box center [417, 645] width 311 height 1760
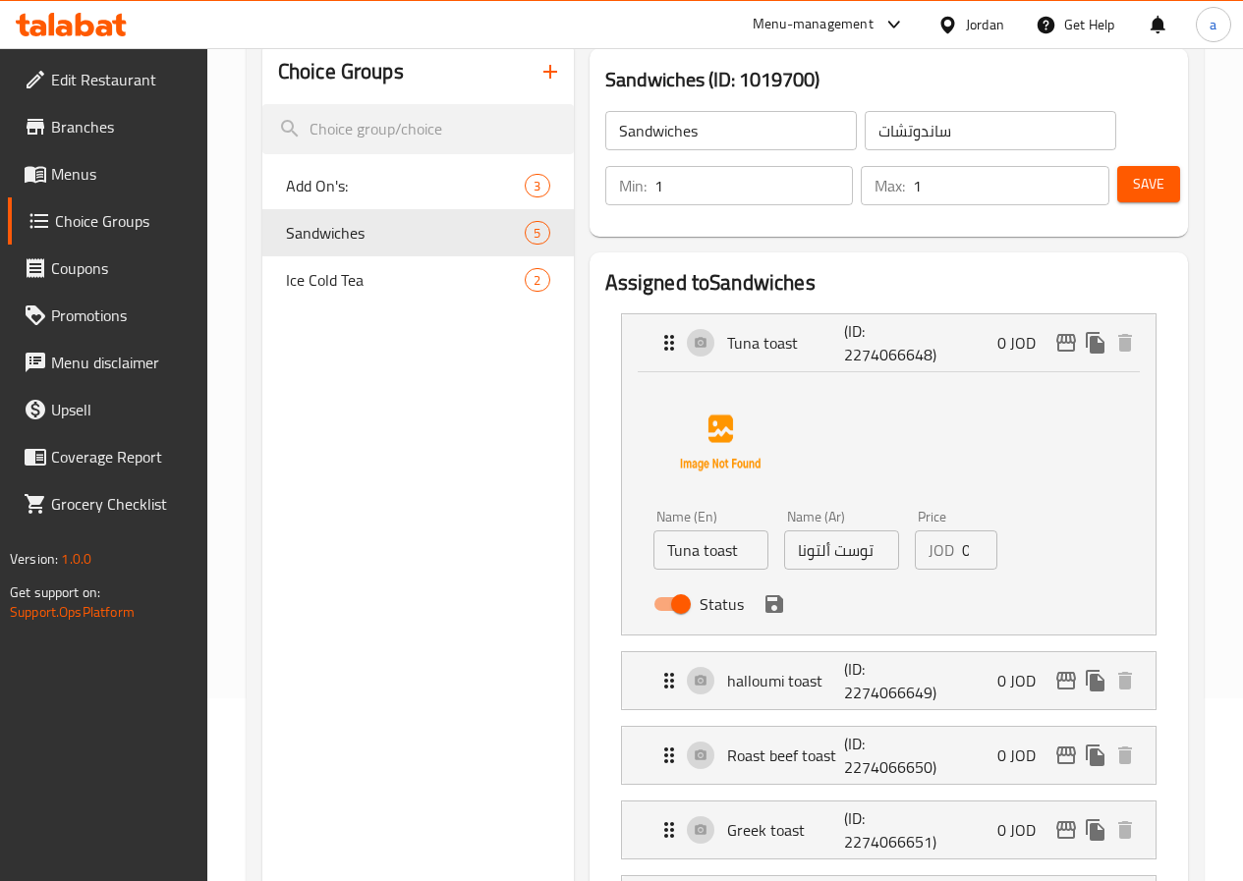
scroll to position [0, 0]
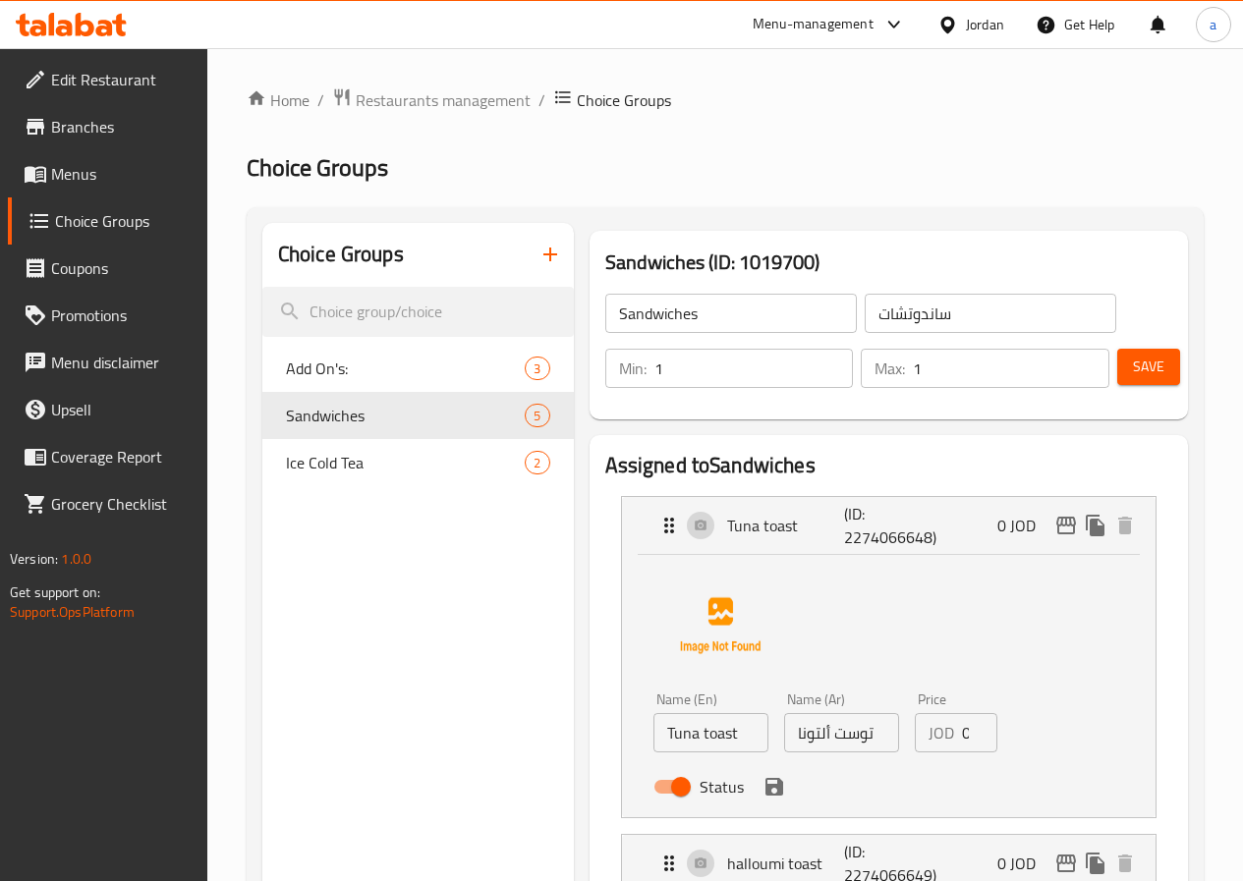
click at [638, 277] on h3 "Sandwiches (ID: 1019700)" at bounding box center [888, 262] width 567 height 31
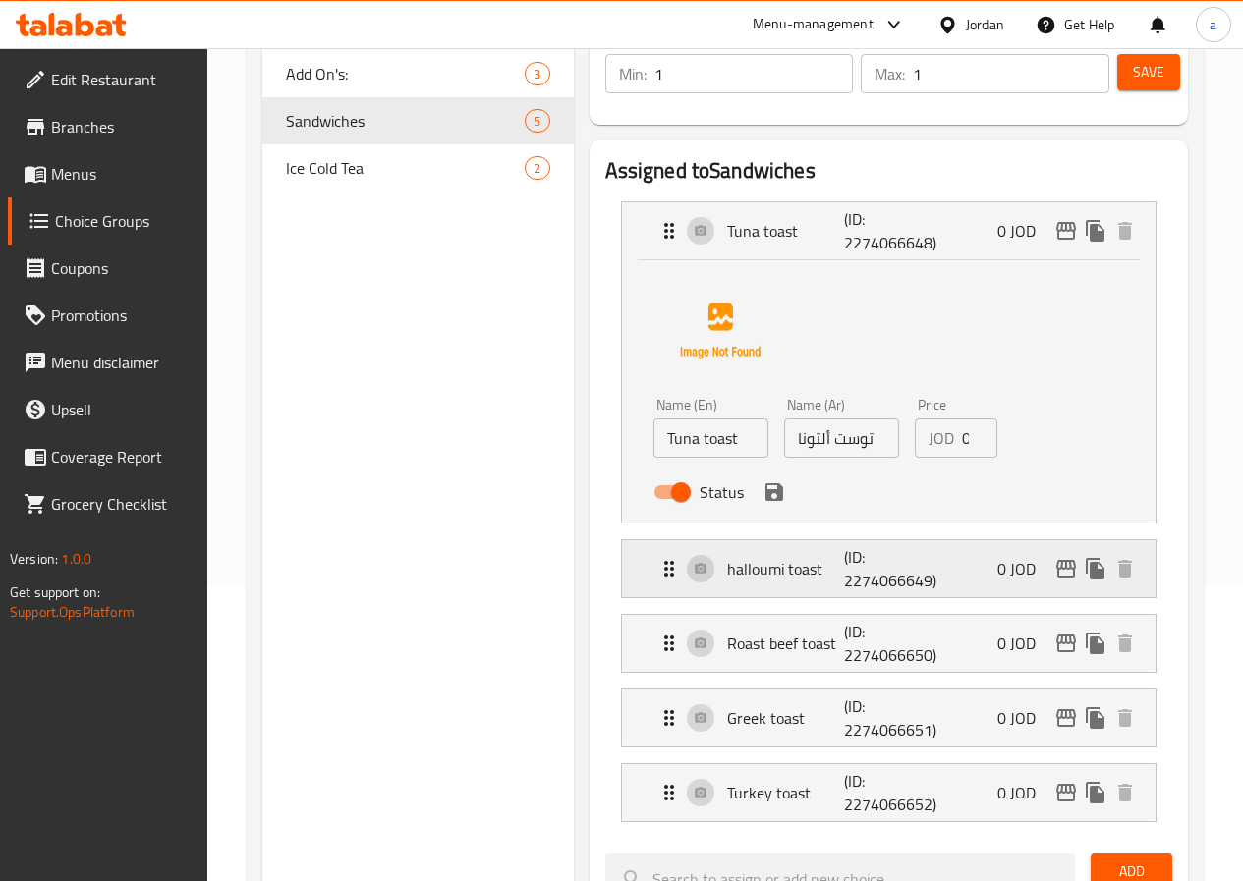
scroll to position [393, 0]
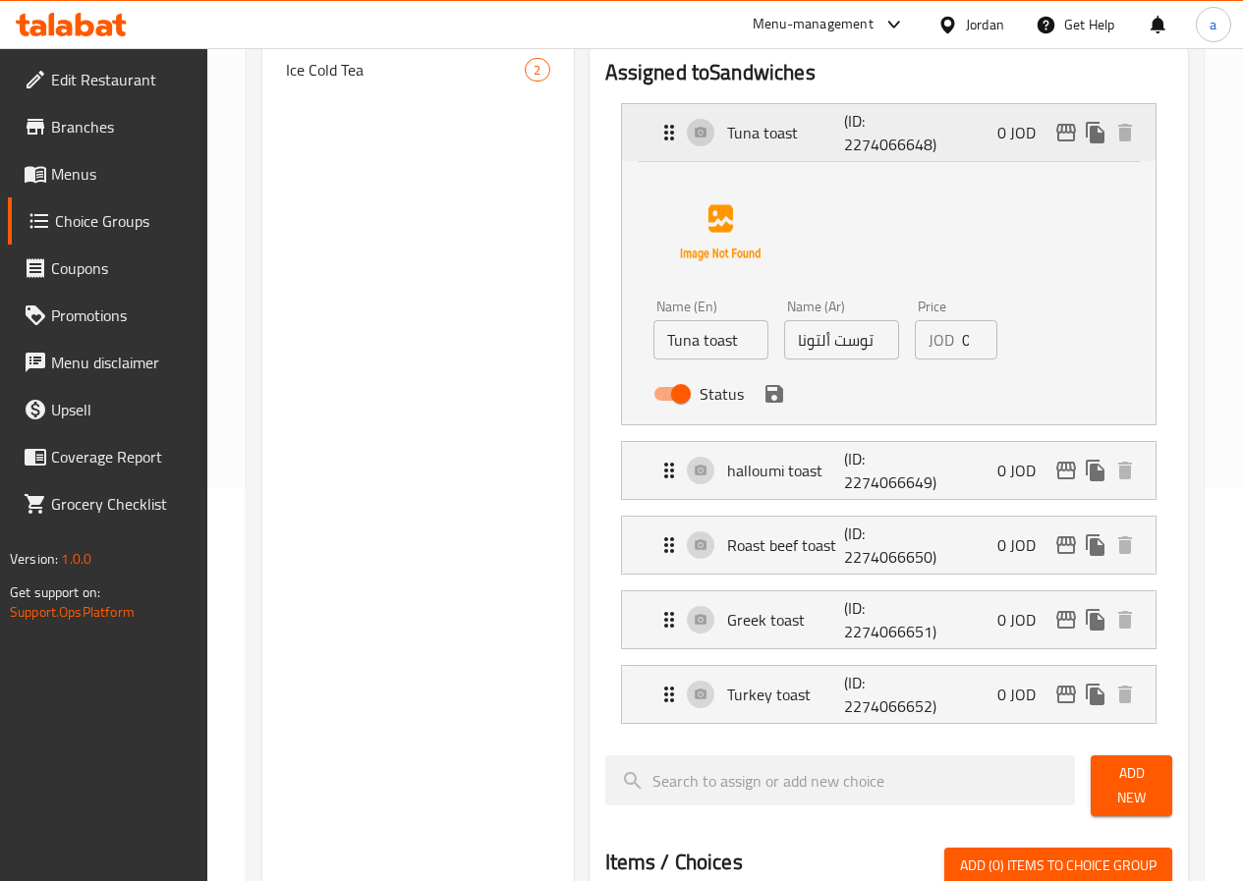
click at [727, 131] on p "Tuna toast" at bounding box center [786, 133] width 118 height 24
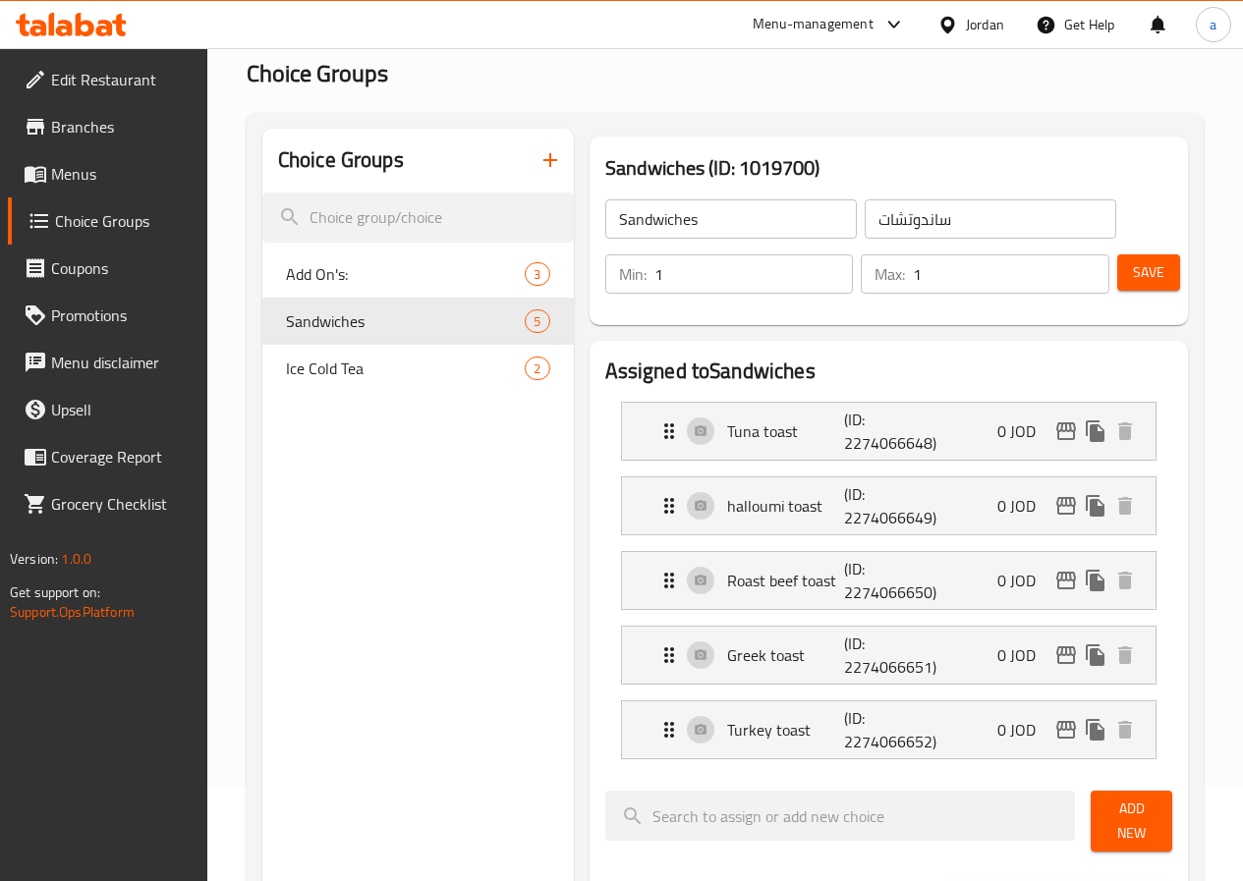
scroll to position [0, 0]
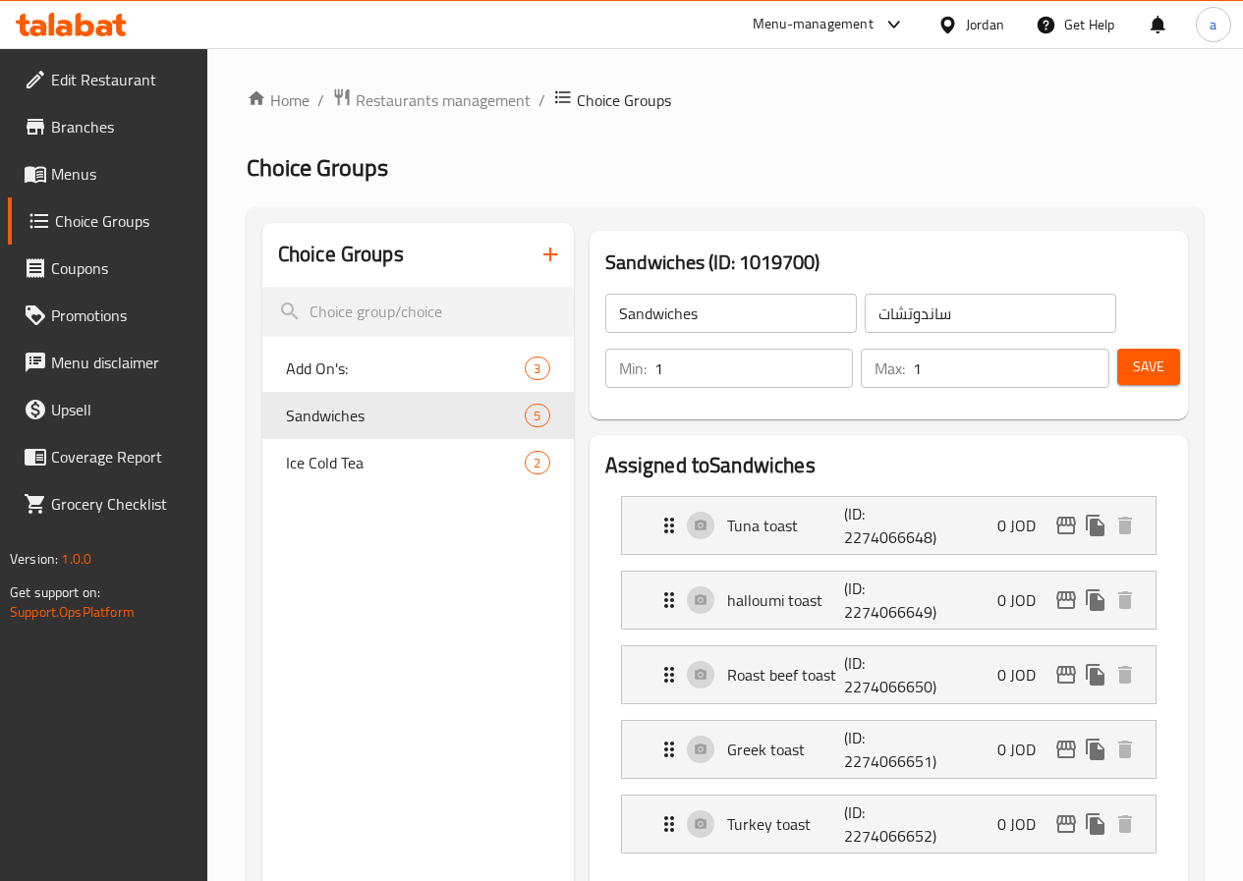
click at [711, 266] on h3 "Sandwiches (ID: 1019700)" at bounding box center [888, 262] width 567 height 31
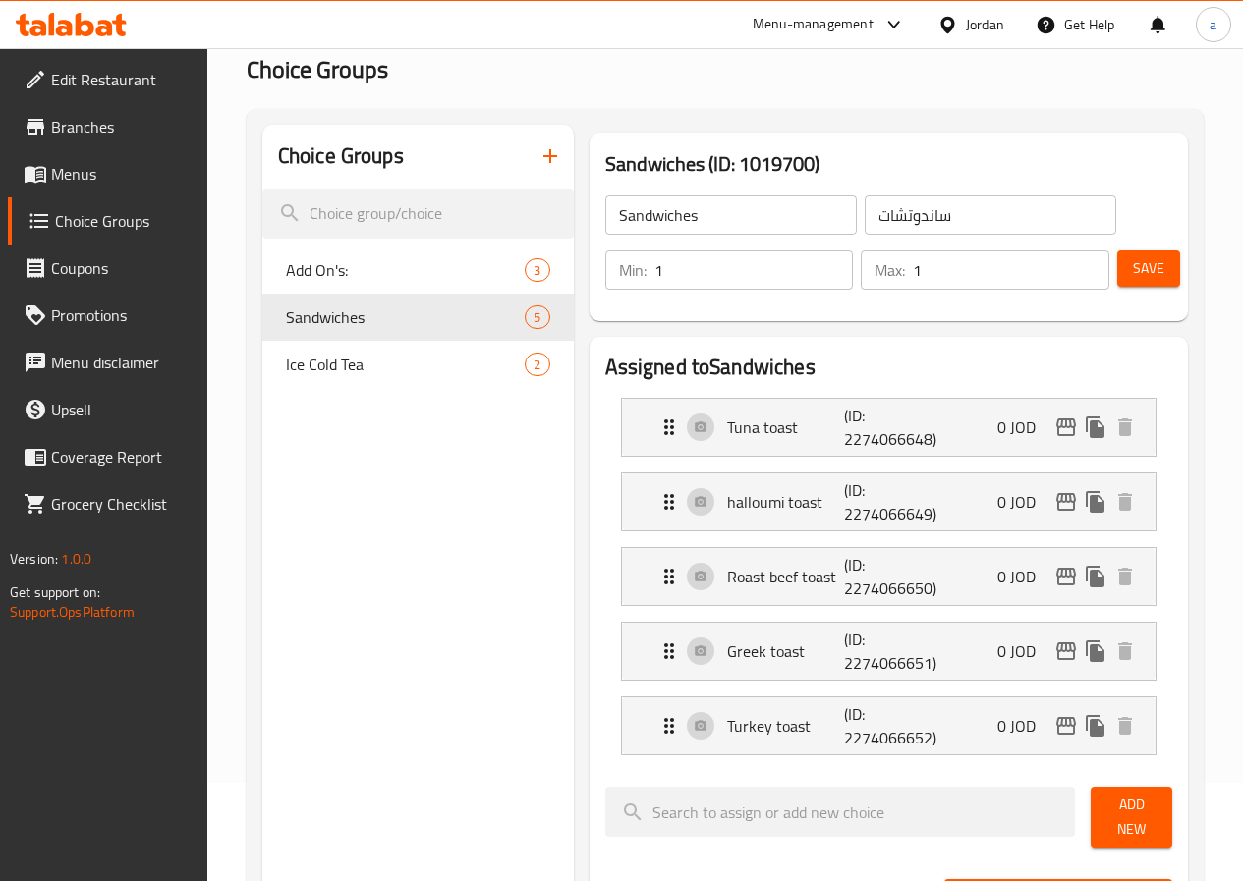
click at [401, 562] on div "Choice Groups Add On's: 3 Sandwiches 5 Ice Cold Tea 2" at bounding box center [417, 873] width 311 height 1496
click at [727, 420] on p "Tuna toast" at bounding box center [786, 428] width 118 height 24
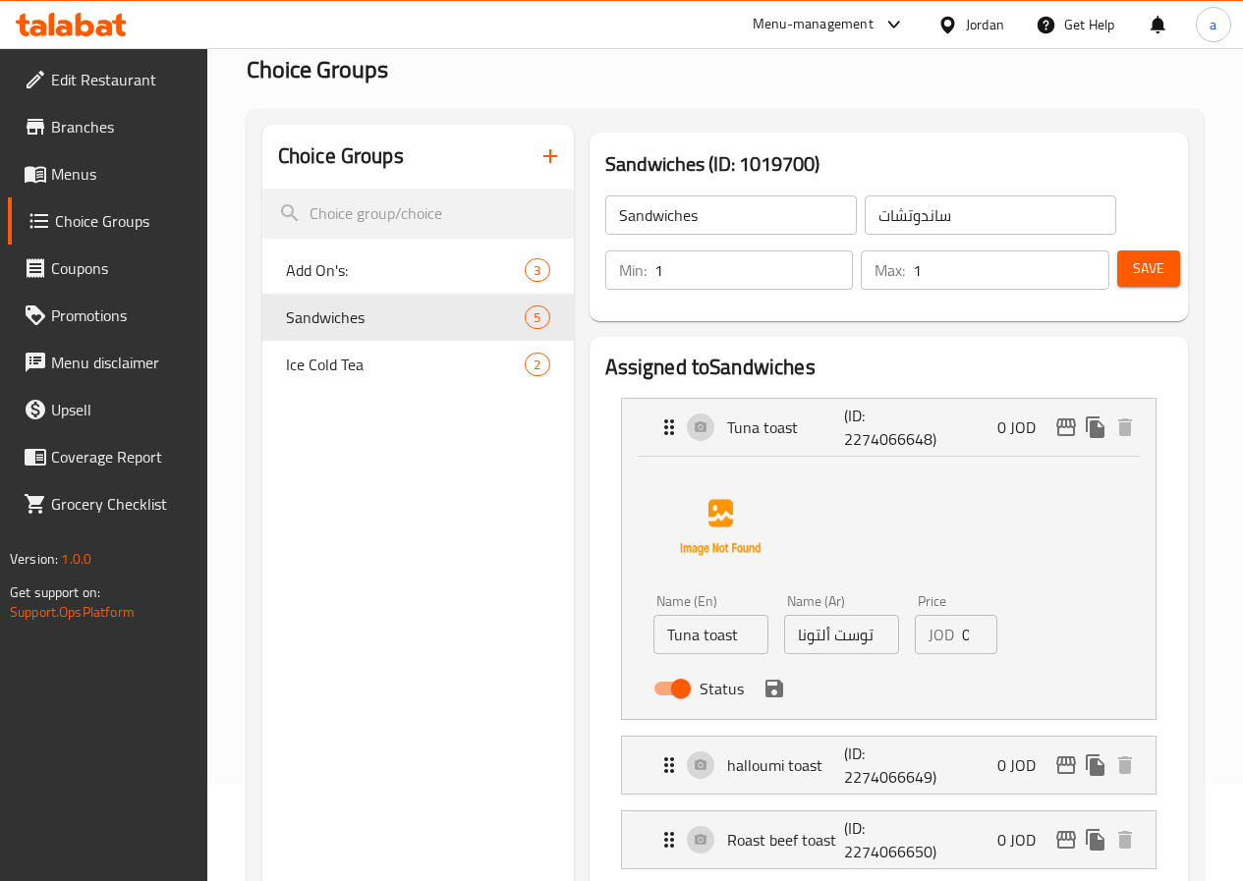
click at [55, 132] on span "Branches" at bounding box center [121, 127] width 140 height 24
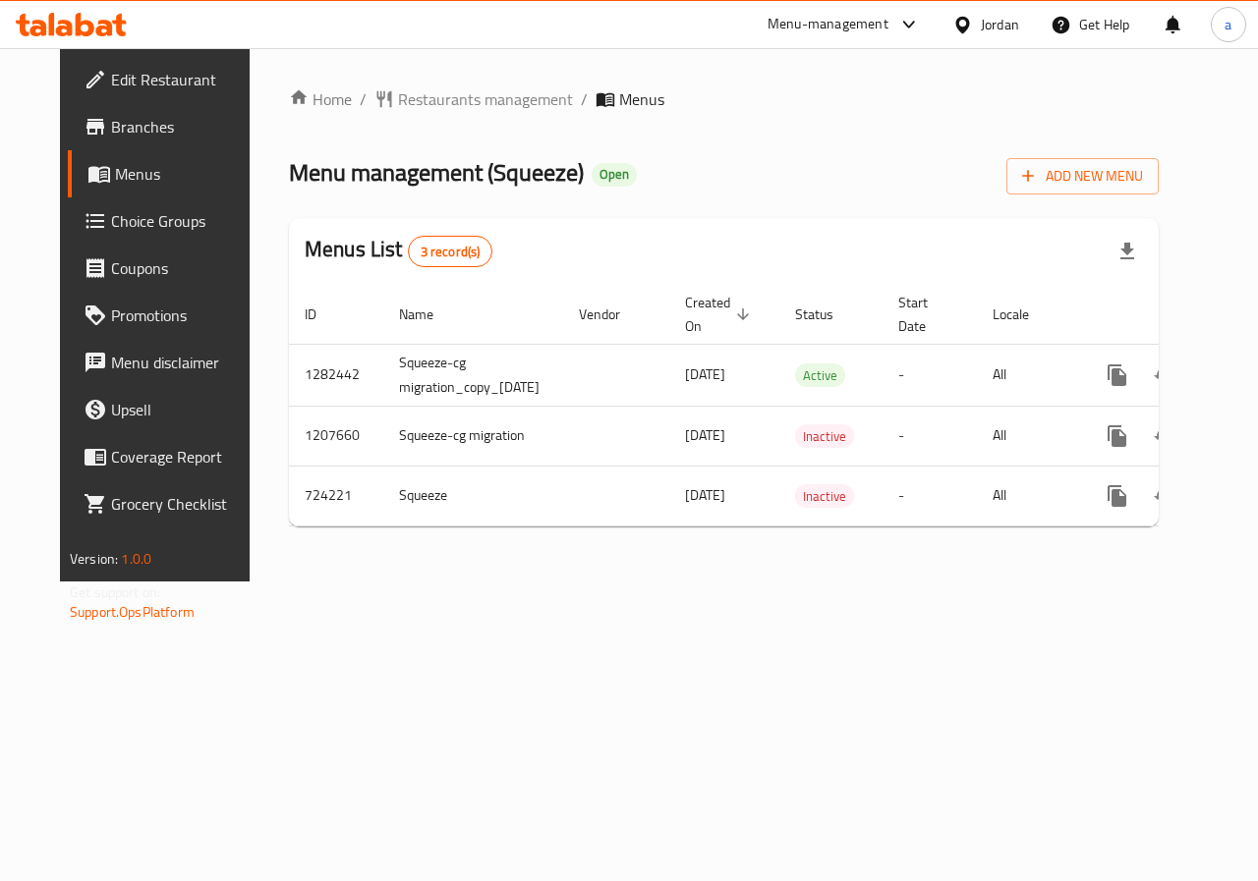
drag, startPoint x: 1095, startPoint y: 545, endPoint x: 1124, endPoint y: 538, distance: 29.3
click at [1124, 539] on div "Home / Restaurants management / Menus Menu management ( Squeeze ) Open Add New …" at bounding box center [723, 314] width 869 height 455
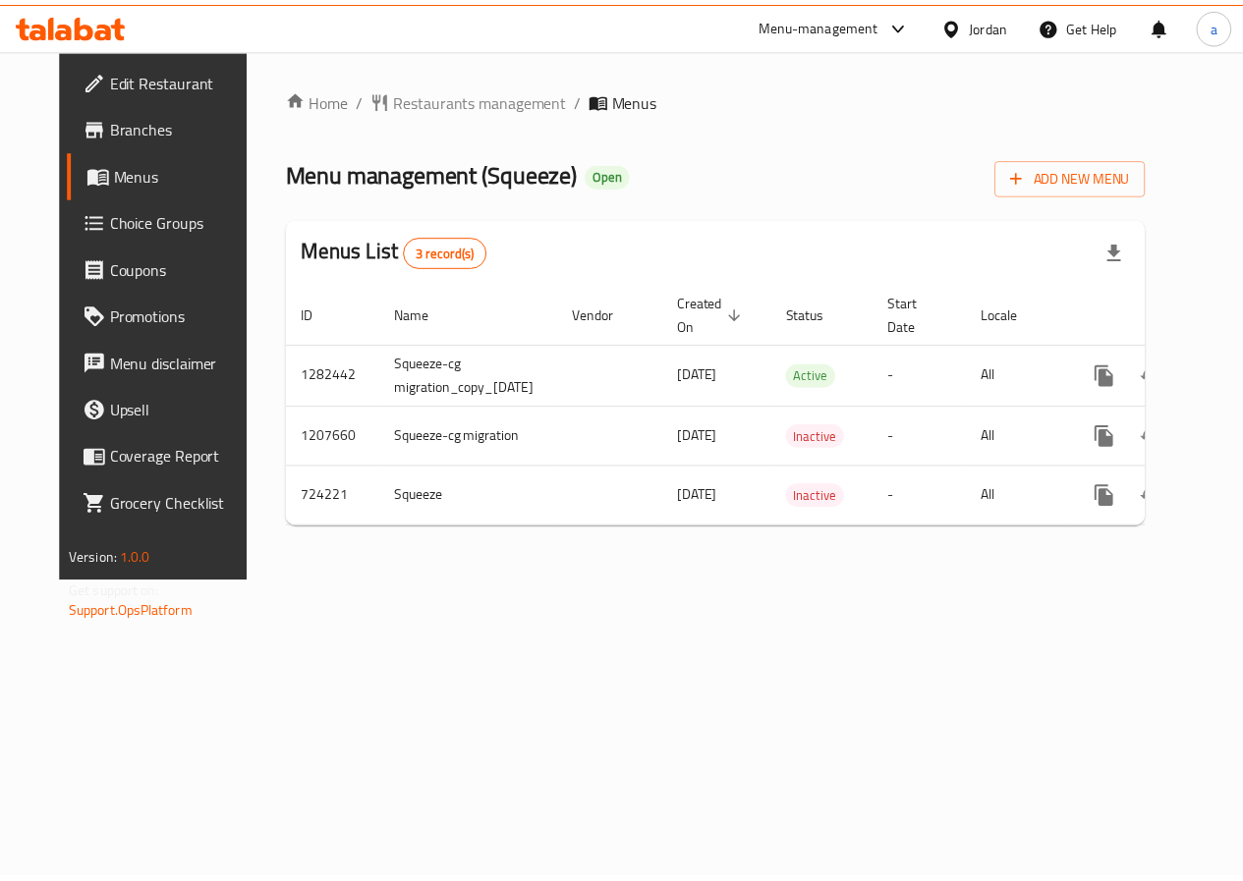
scroll to position [0, 72]
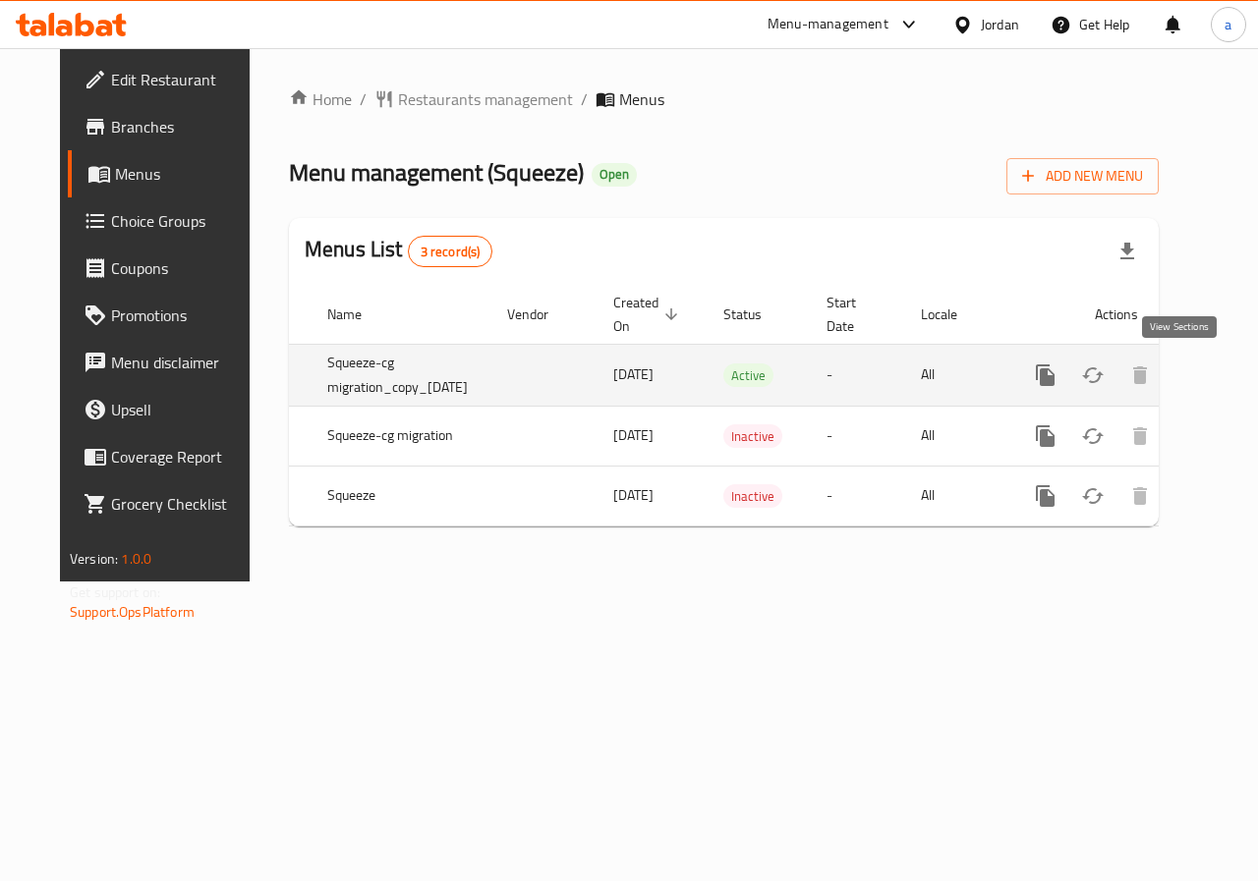
click at [1167, 361] on link "enhanced table" at bounding box center [1186, 375] width 47 height 47
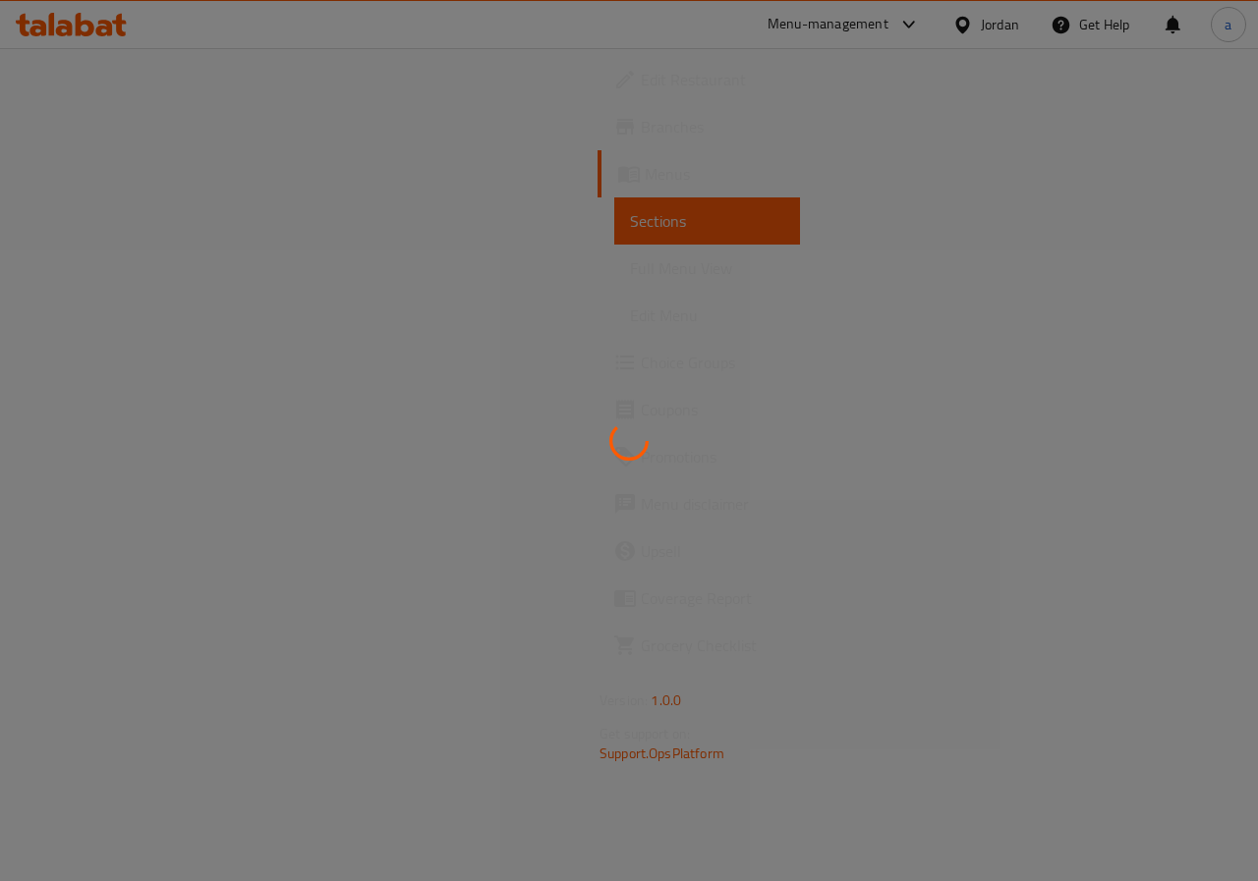
click at [125, 364] on div at bounding box center [629, 440] width 1258 height 881
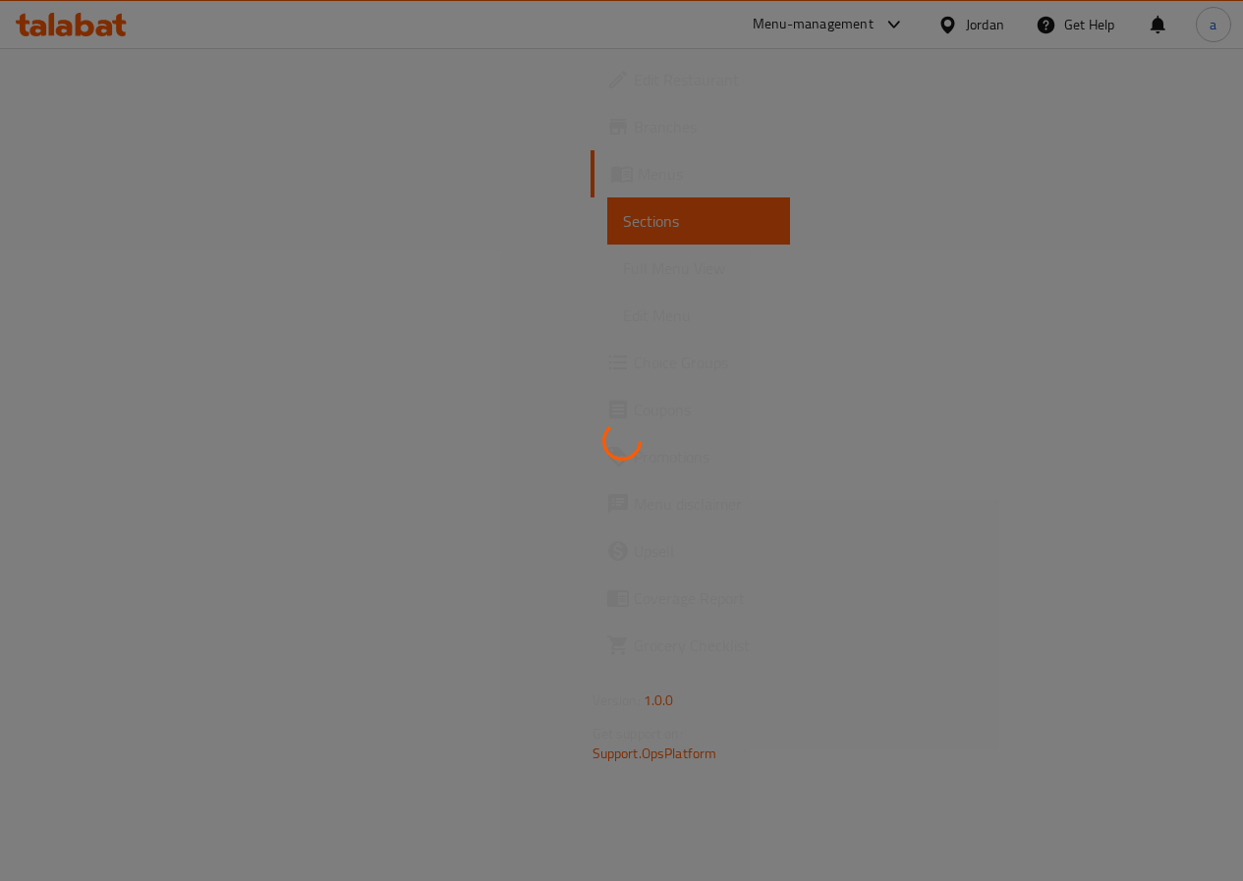
click at [634, 364] on span "Choice Groups" at bounding box center [704, 363] width 140 height 24
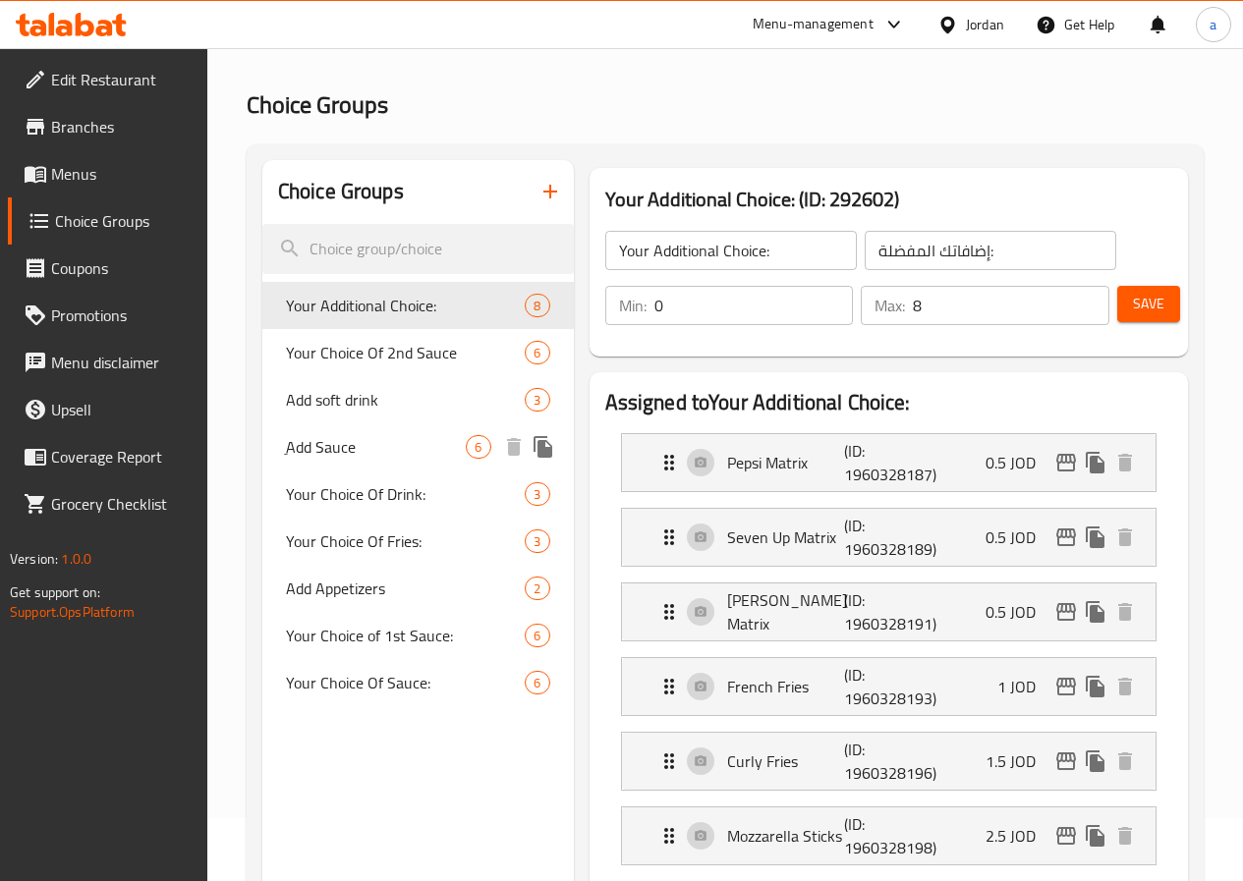
scroll to position [98, 0]
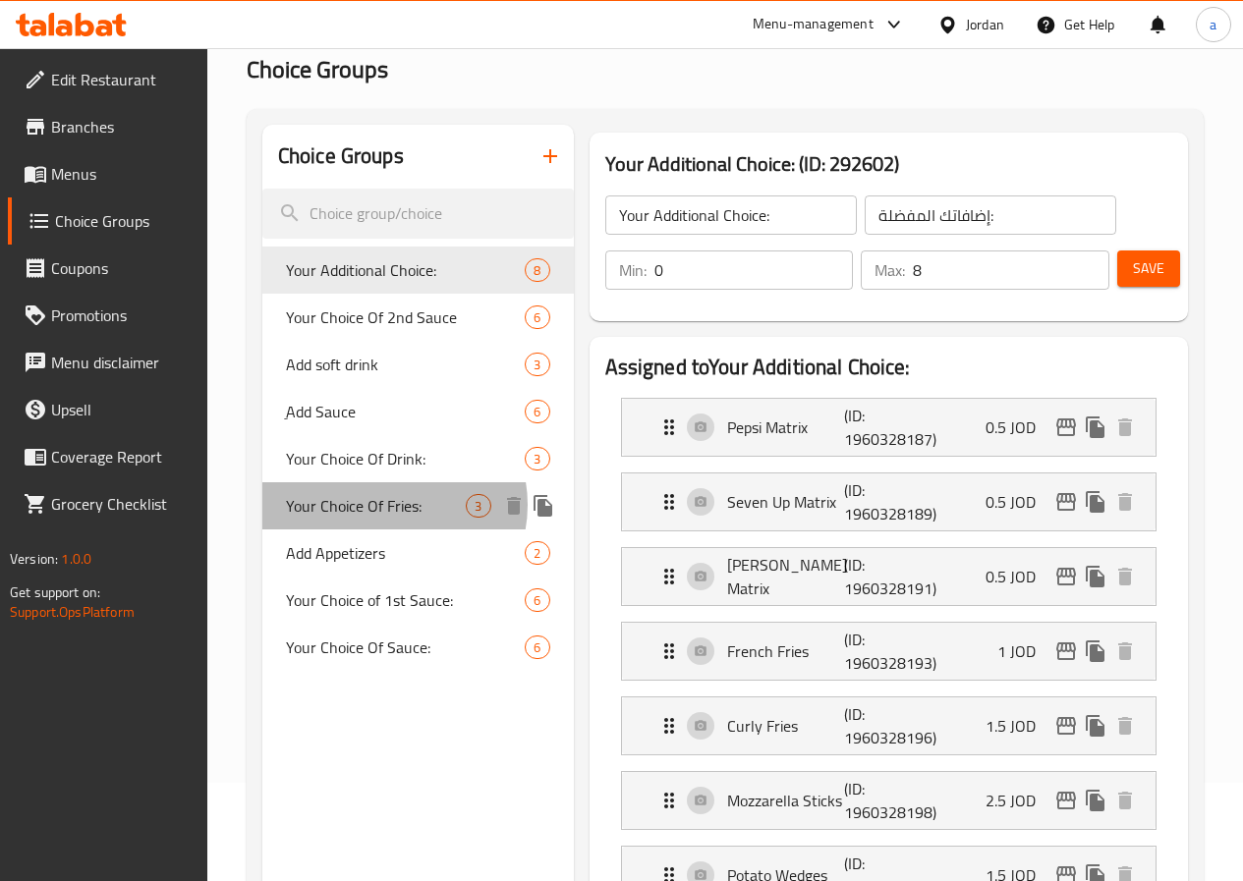
click at [389, 518] on span "Your Choice Of Fries:" at bounding box center [376, 506] width 181 height 24
type input "Your Choice Of Fries:"
type input "إختيارك من البطاطس المقلية:"
type input "1"
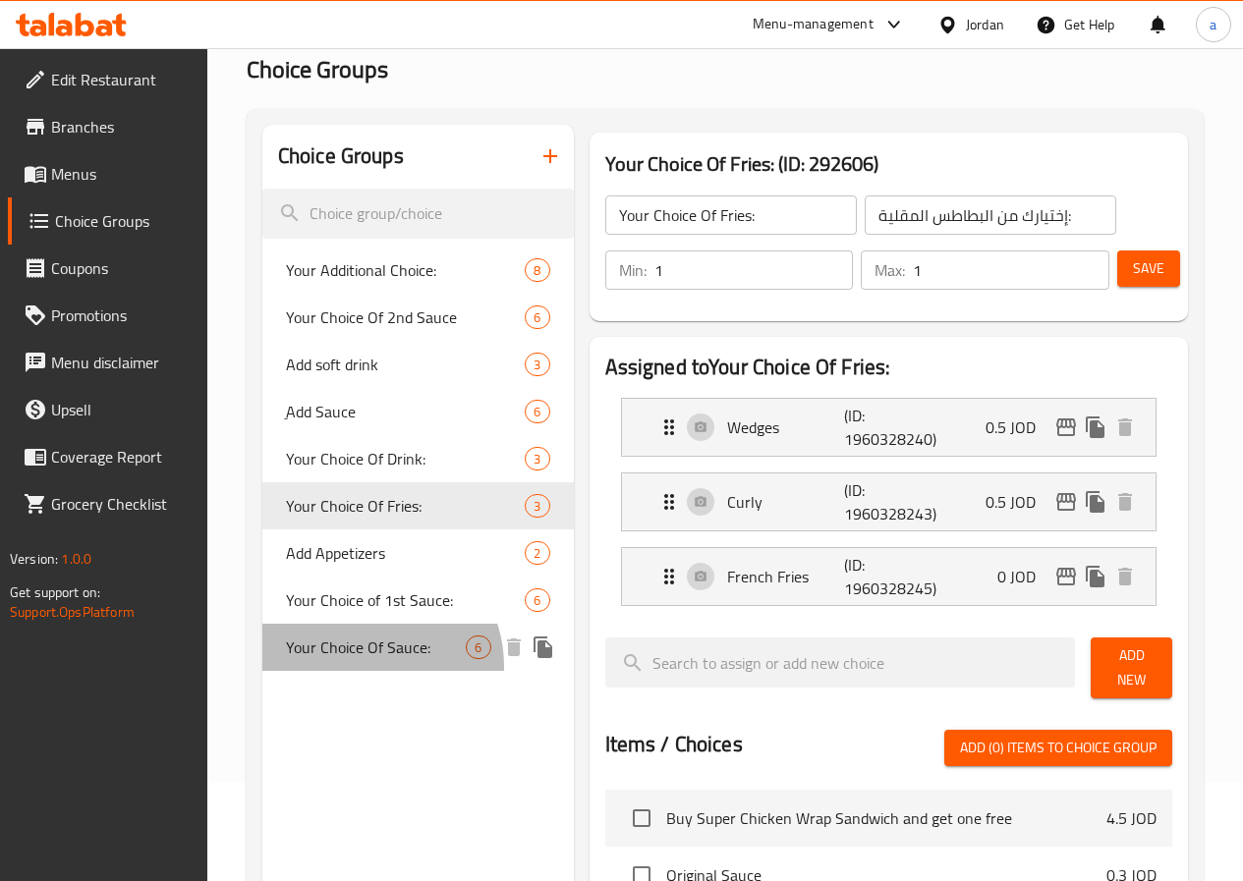
drag, startPoint x: 366, startPoint y: 714, endPoint x: 403, endPoint y: 685, distance: 46.8
click at [365, 659] on span "Your Choice Of Sauce:" at bounding box center [376, 648] width 181 height 24
type input "Your Choice Of Sauce:"
type input "اختيارك من الصوصات:"
type input "0"
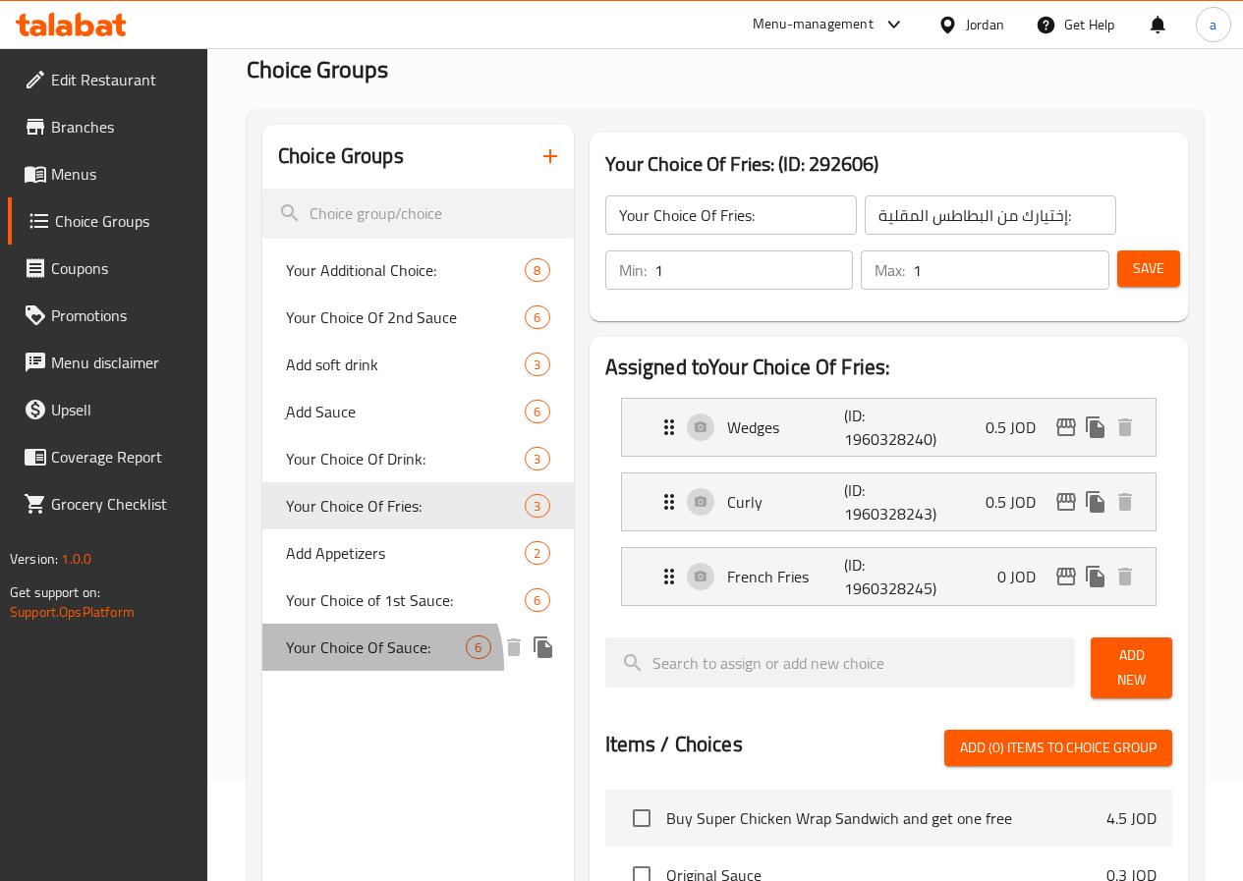
type input "2"
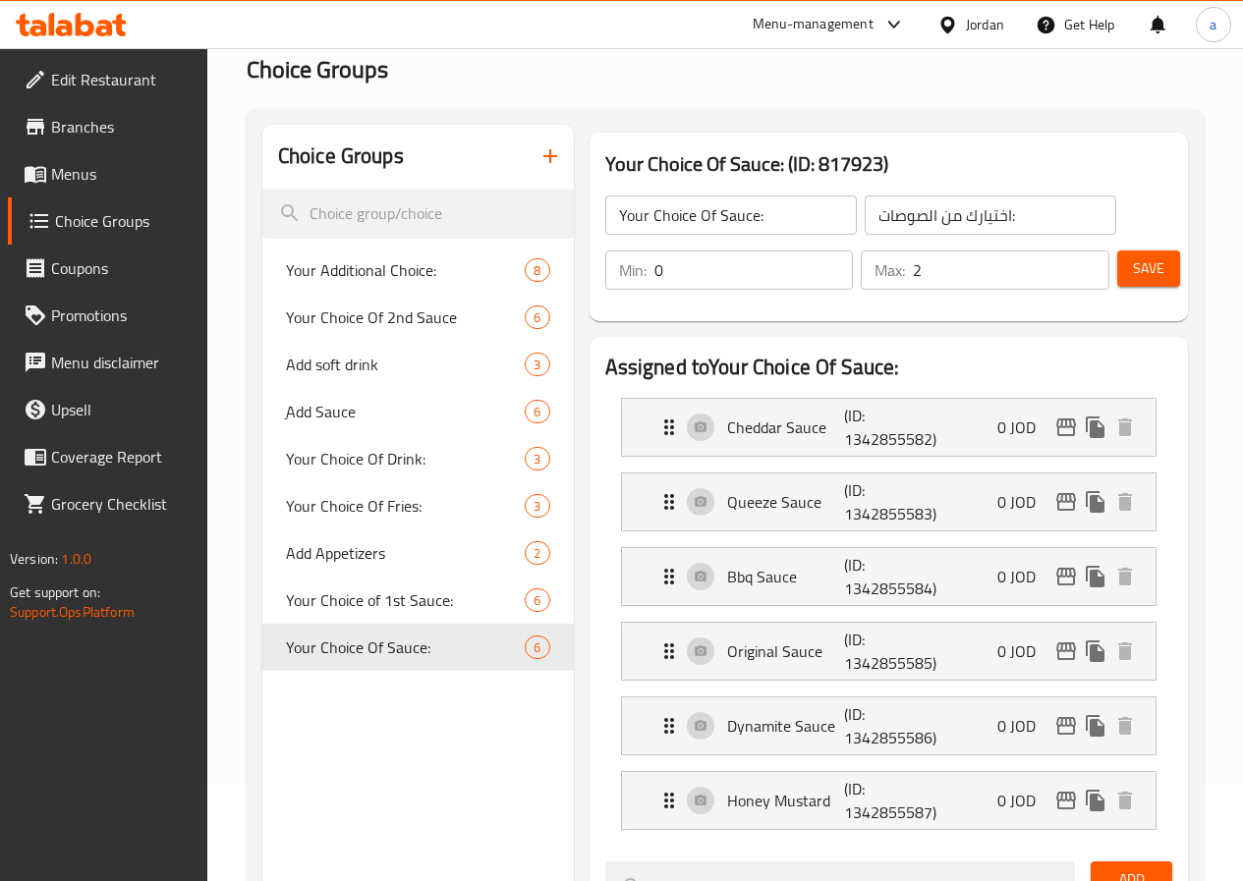
click at [688, 256] on input "0" at bounding box center [753, 270] width 199 height 39
click at [363, 277] on span "Your Additional Choice:" at bounding box center [376, 270] width 181 height 24
type input "Your Additional Choice:"
type input "إضافاتك المفضلة:"
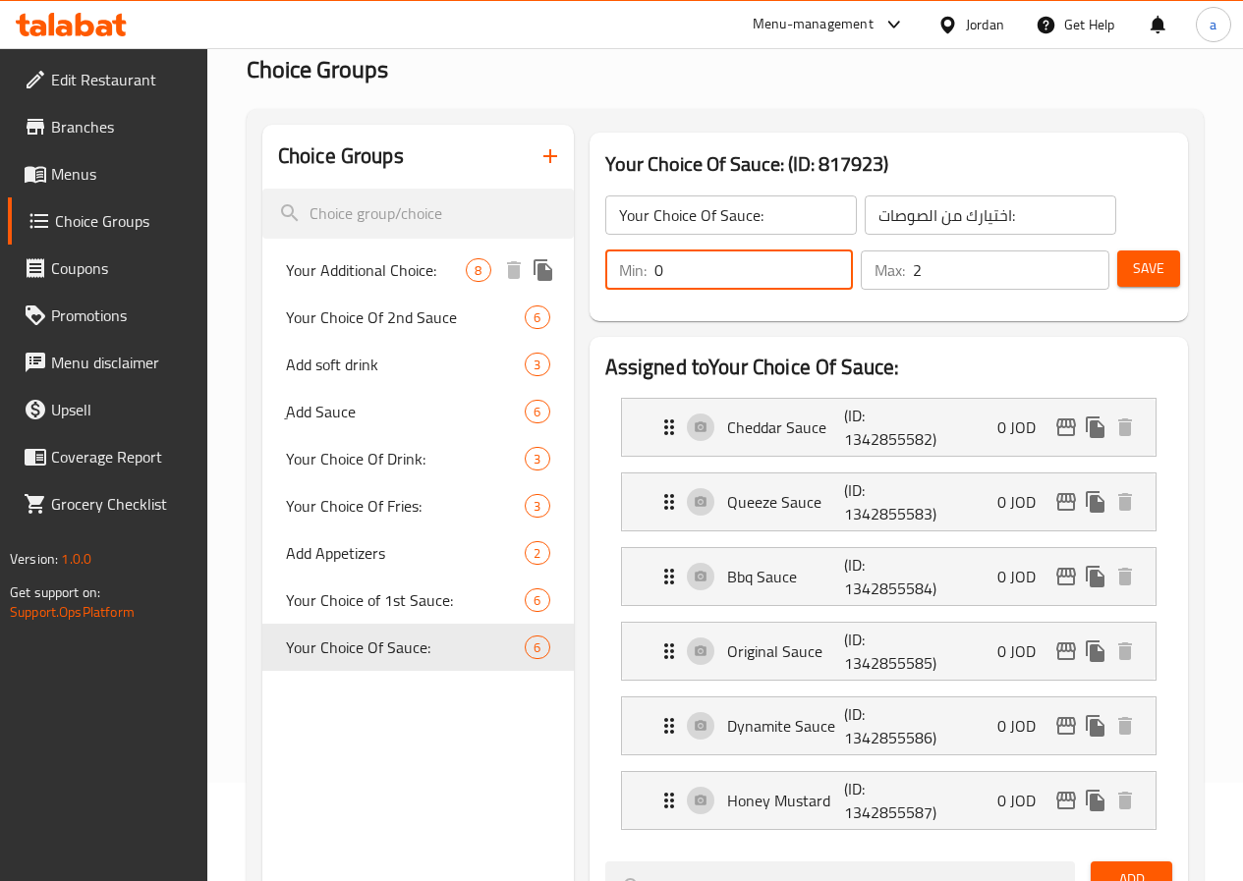
type input "8"
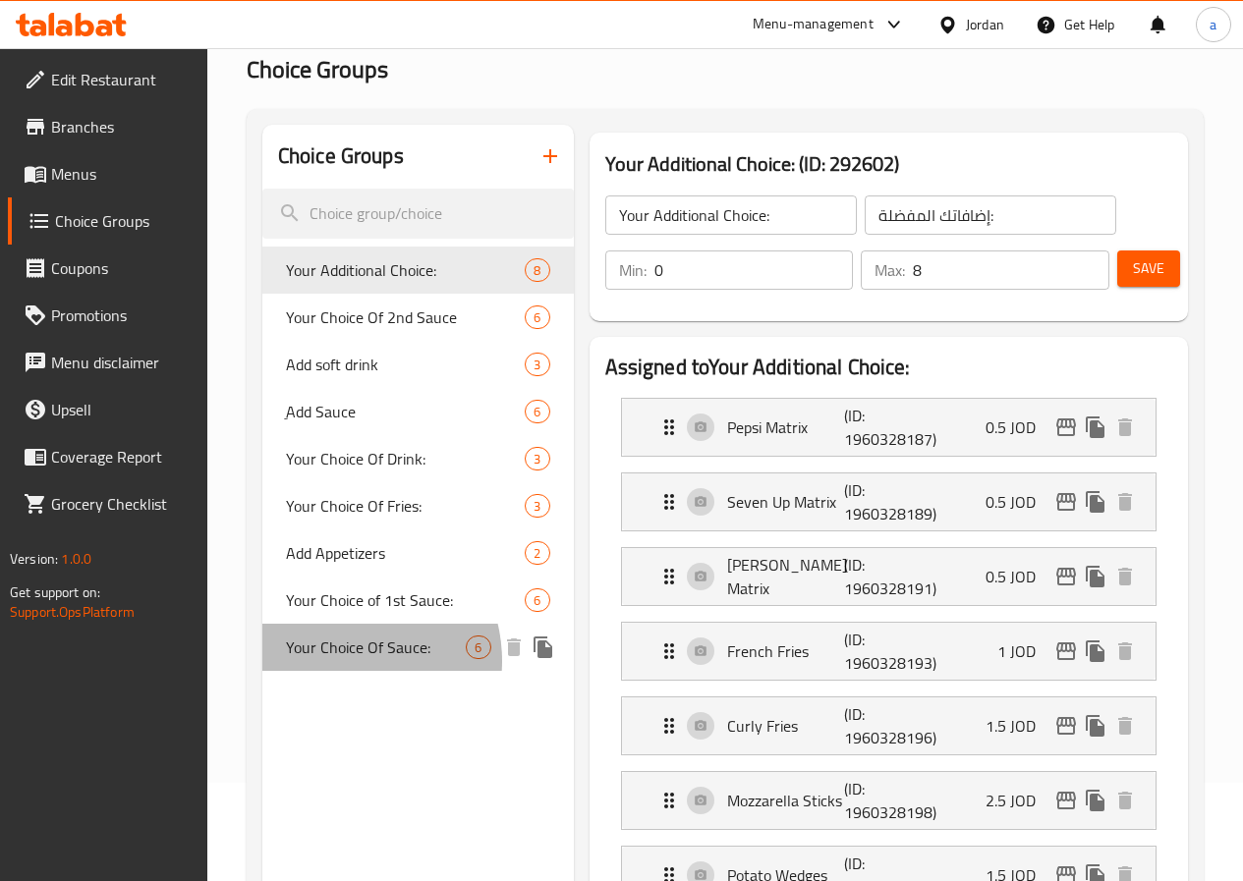
click at [342, 659] on span "Your Choice Of Sauce:" at bounding box center [376, 648] width 181 height 24
type input "Your Choice Of Sauce:"
type input "اختيارك من الصوصات:"
type input "2"
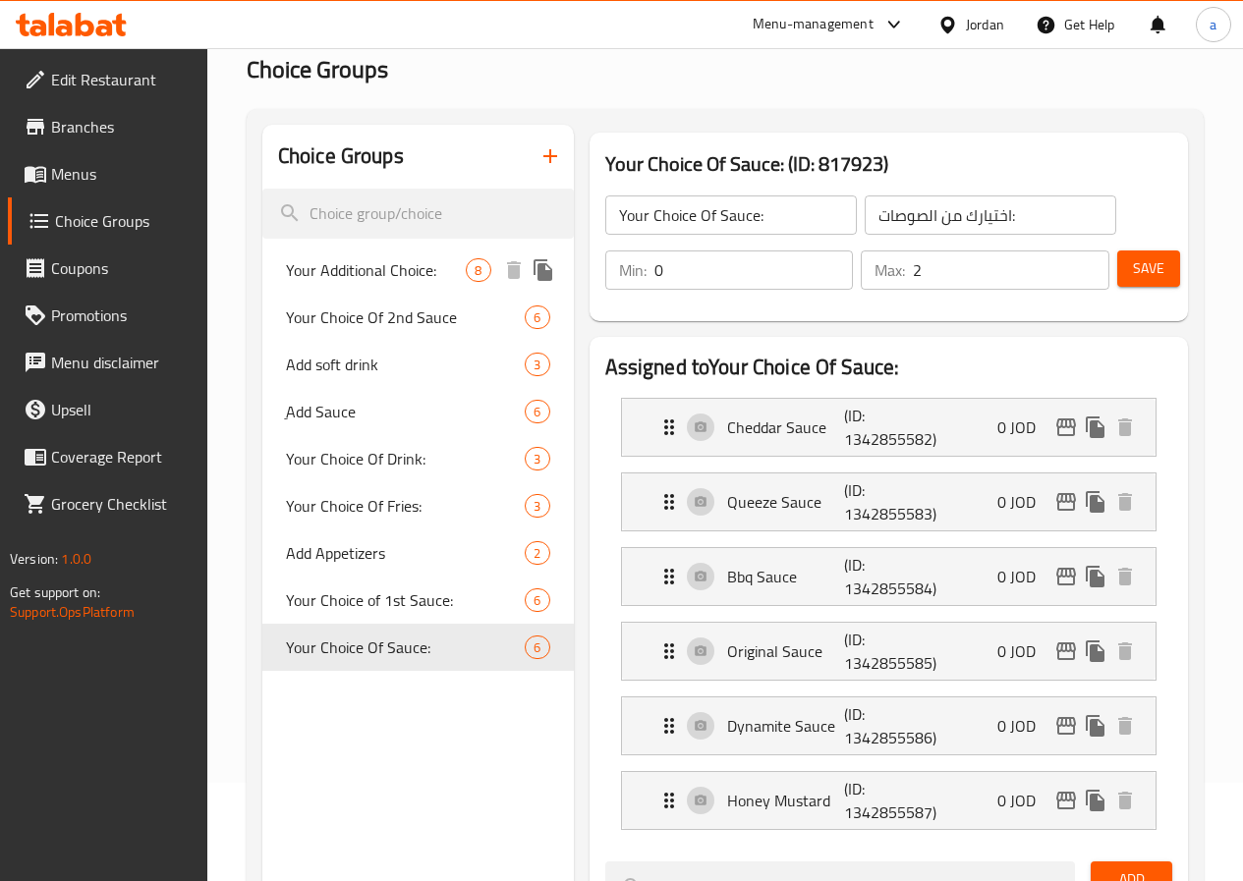
click at [370, 273] on span "Your Additional Choice:" at bounding box center [376, 270] width 181 height 24
type input "Your Additional Choice:"
type input "إضافاتك المفضلة:"
type input "8"
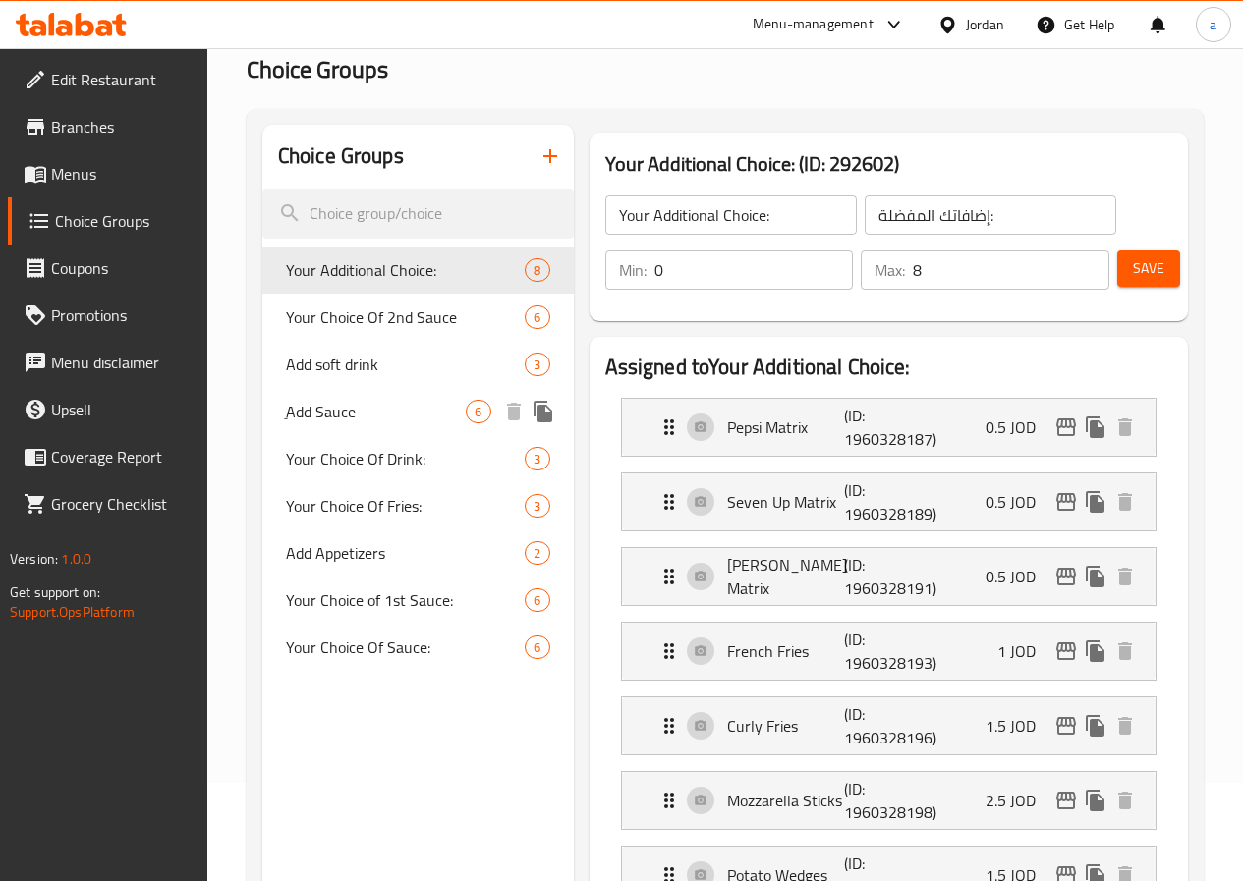
click at [355, 423] on span "ِAdd Sauce" at bounding box center [376, 412] width 181 height 24
type input "ِAdd Sauce"
type input "اضافة صوص"
type input "6"
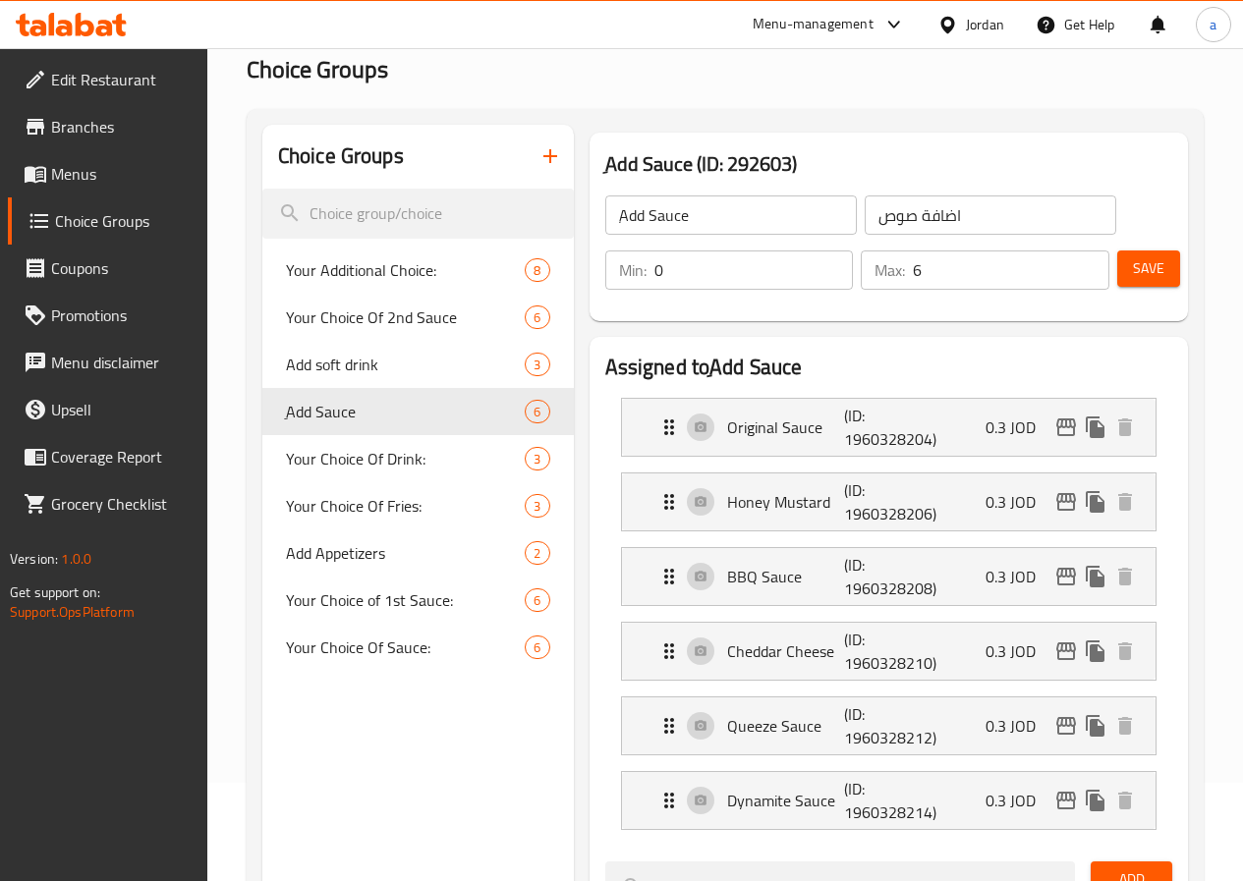
click at [710, 285] on input "0" at bounding box center [753, 270] width 199 height 39
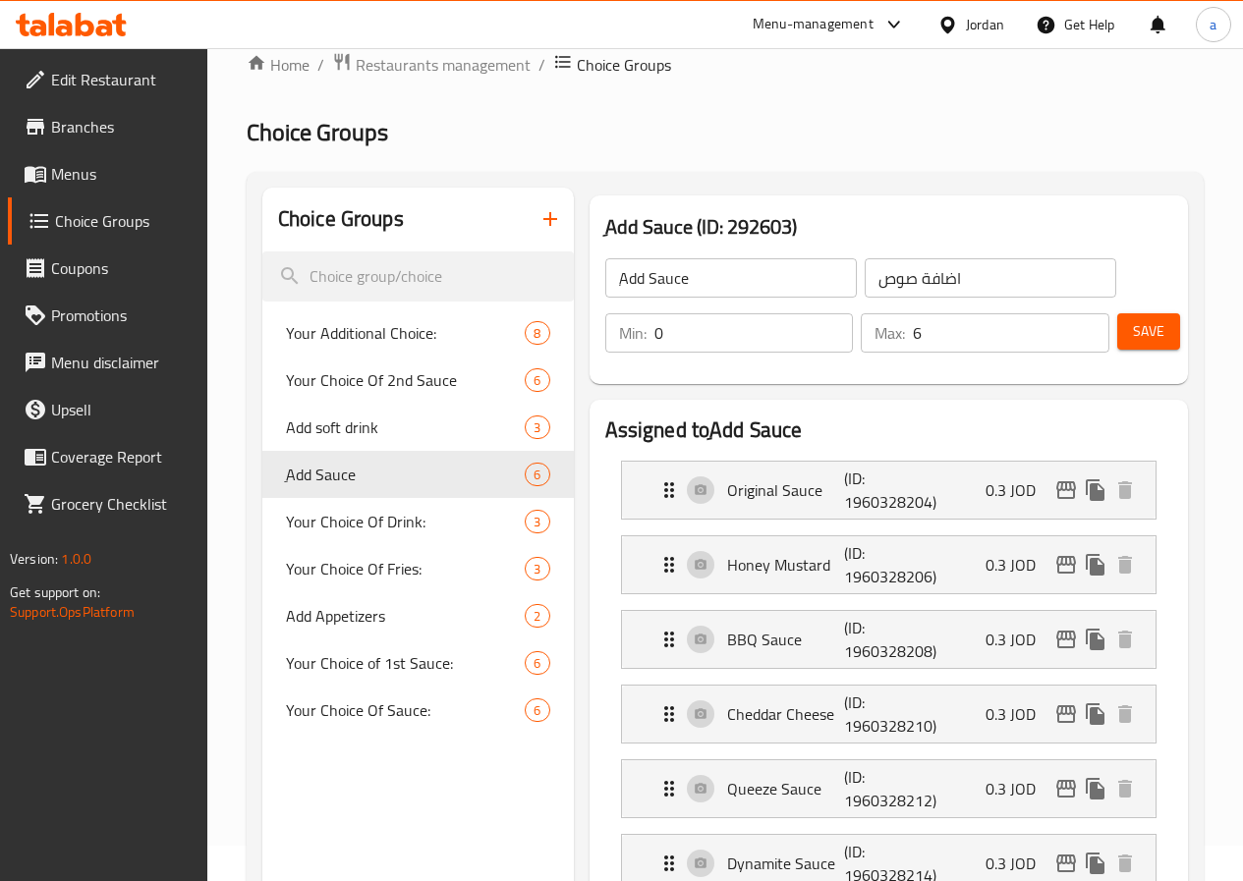
scroll to position [0, 0]
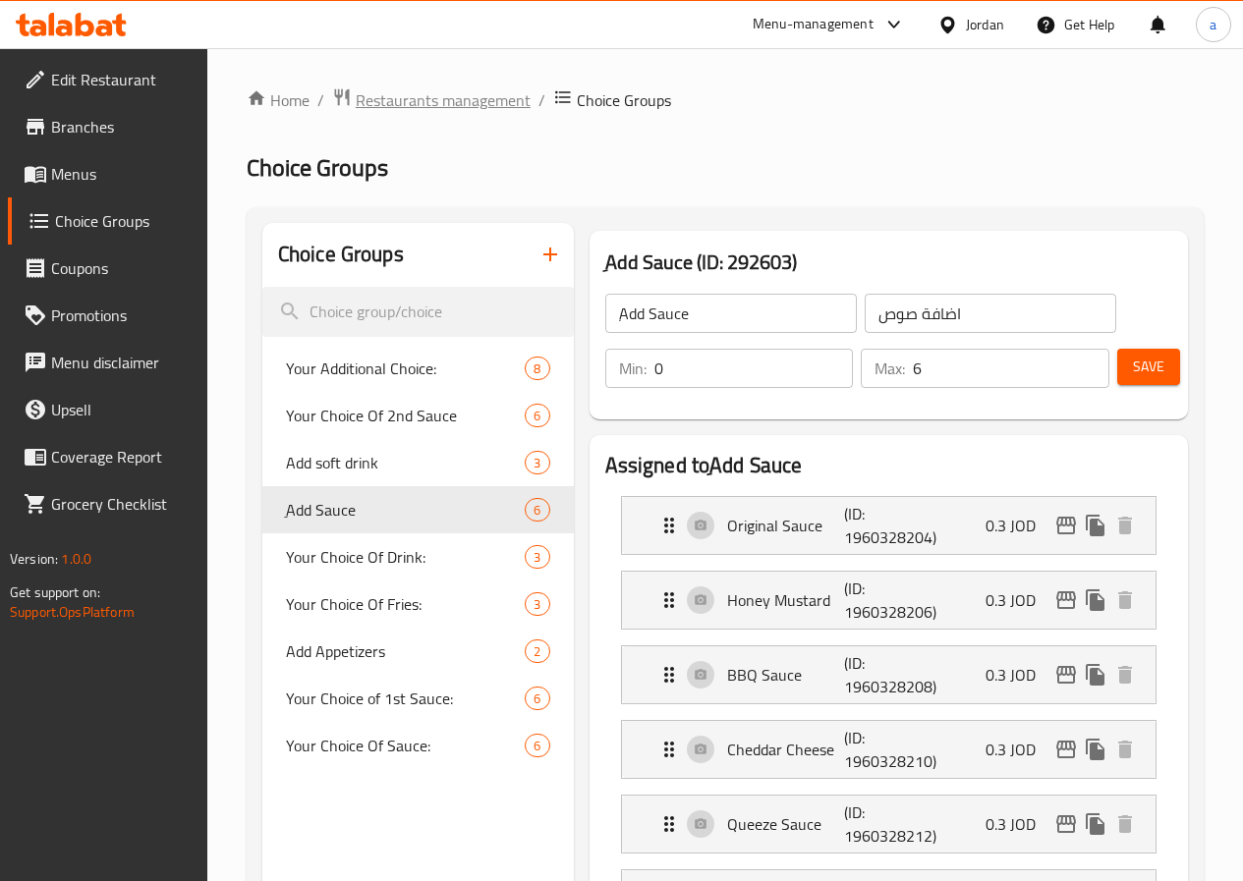
click at [415, 89] on span "Restaurants management" at bounding box center [443, 100] width 175 height 24
